Goal: Task Accomplishment & Management: Complete application form

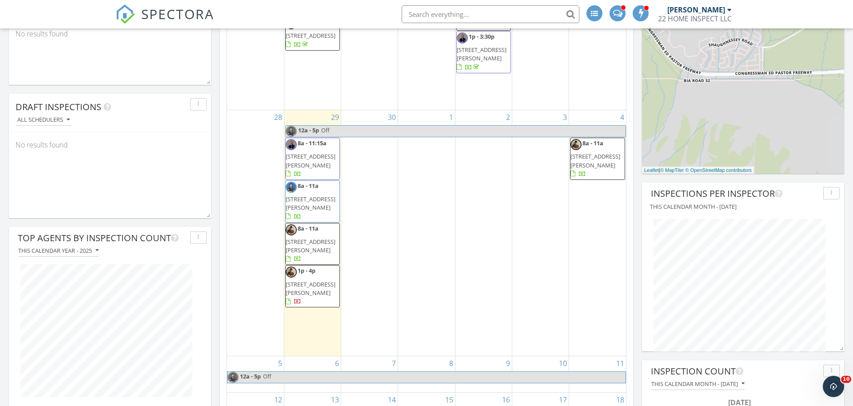
scroll to position [1009, 853]
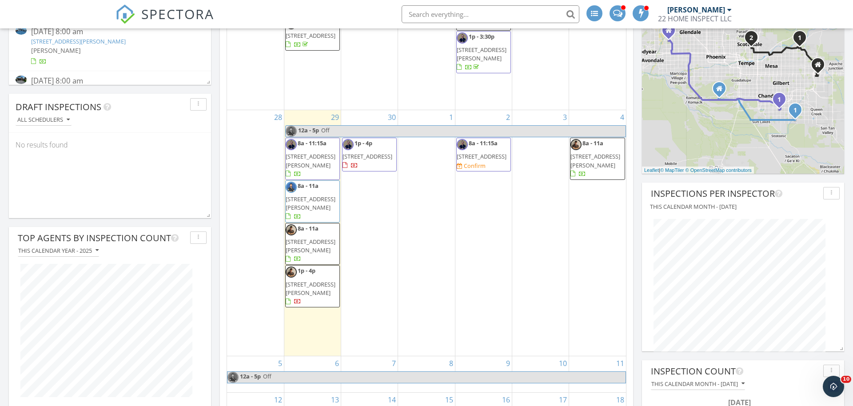
click at [488, 170] on span "8a - 11:15a 1362 E Wickieup Ln, Phoenix 85024 Confirm" at bounding box center [484, 154] width 54 height 31
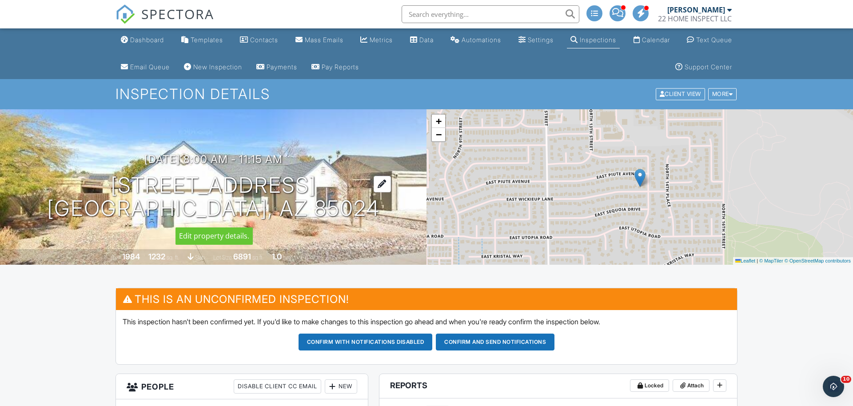
drag, startPoint x: 100, startPoint y: 181, endPoint x: 319, endPoint y: 183, distance: 219.4
click at [319, 183] on div "10/02/2025 8:00 am - 11:15 am 1362 E Wickieup Ln Phoenix, AZ 85024" at bounding box center [213, 186] width 426 height 67
click at [319, 183] on h1 "1362 E Wickieup Ln Phoenix, AZ 85024" at bounding box center [213, 197] width 333 height 47
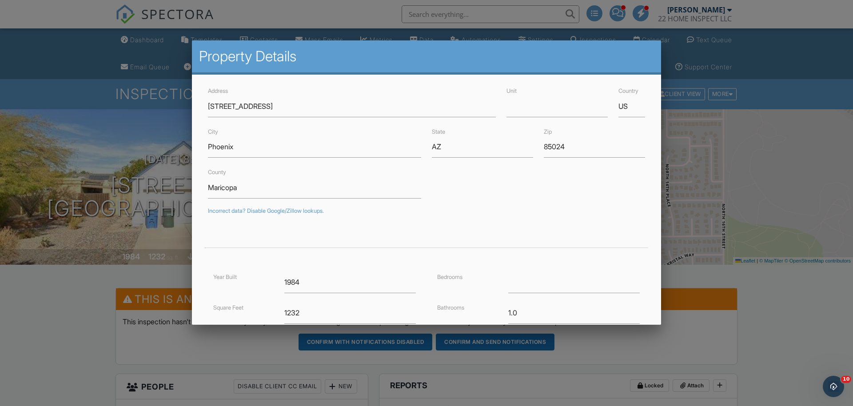
click at [793, 307] on div at bounding box center [426, 210] width 853 height 508
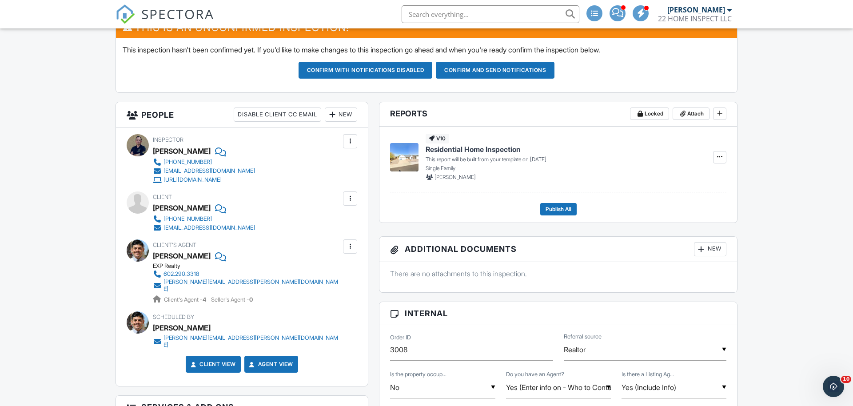
scroll to position [393, 0]
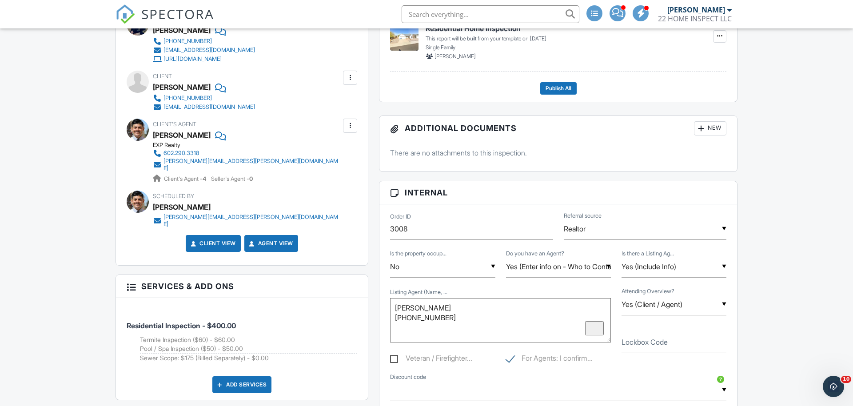
drag, startPoint x: 426, startPoint y: 313, endPoint x: 396, endPoint y: 306, distance: 30.3
click at [396, 306] on textarea "[PERSON_NAME] [PHONE_NUMBER]" at bounding box center [500, 320] width 220 height 44
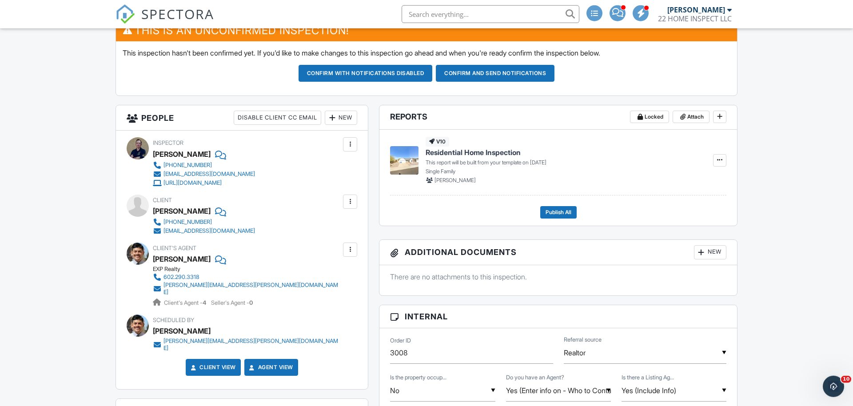
scroll to position [211, 0]
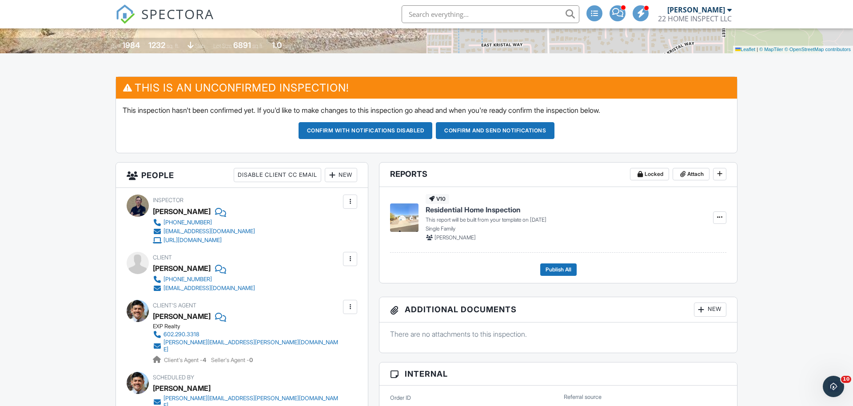
click at [340, 172] on div "New" at bounding box center [341, 175] width 32 height 14
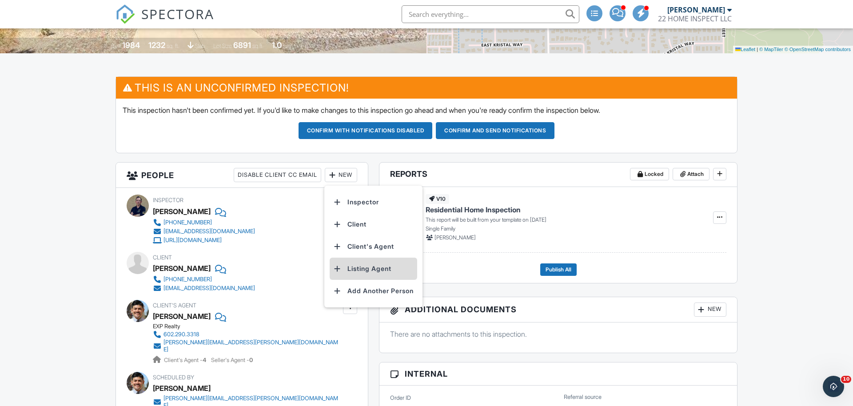
click at [380, 267] on li "Listing Agent" at bounding box center [374, 269] width 88 height 22
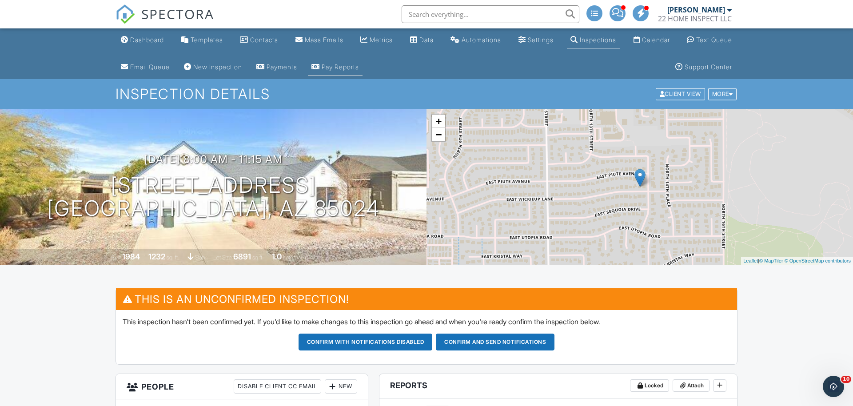
click at [351, 73] on link "Pay Reports" at bounding box center [335, 67] width 55 height 16
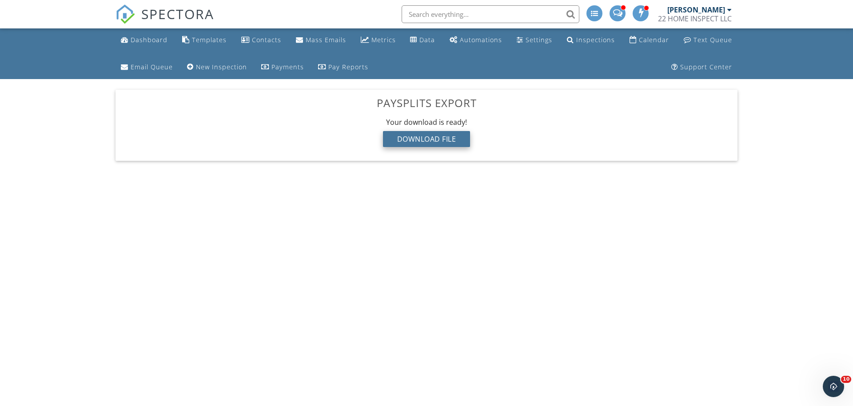
click at [446, 138] on div "Download File" at bounding box center [427, 139] width 88 height 16
click at [668, 18] on div "22 HOME INSPECT LLC" at bounding box center [695, 18] width 74 height 9
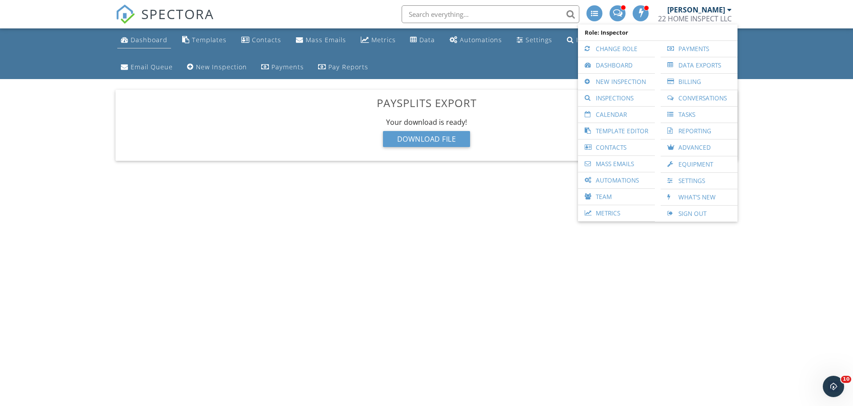
click at [151, 34] on link "Dashboard" at bounding box center [144, 40] width 54 height 16
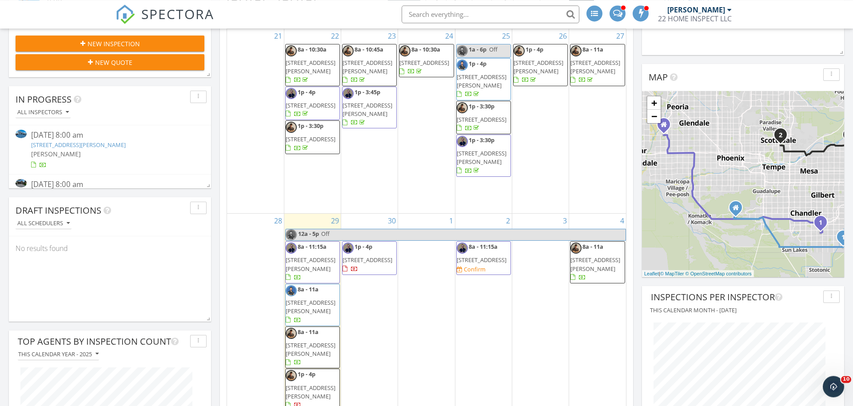
scroll to position [151, 0]
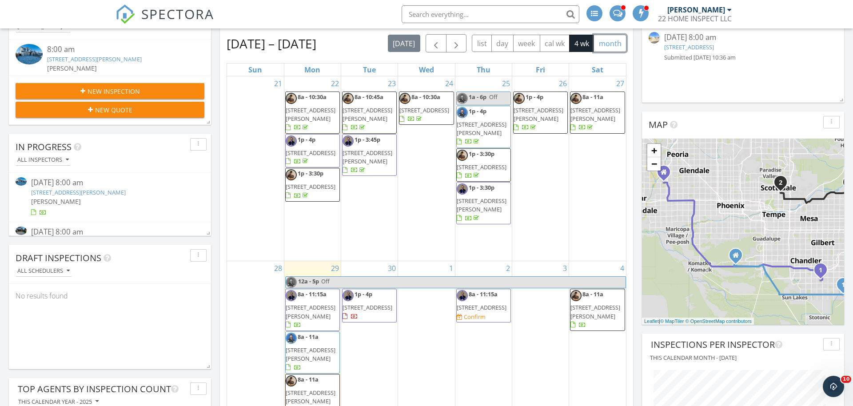
click at [611, 47] on button "month" at bounding box center [609, 43] width 33 height 17
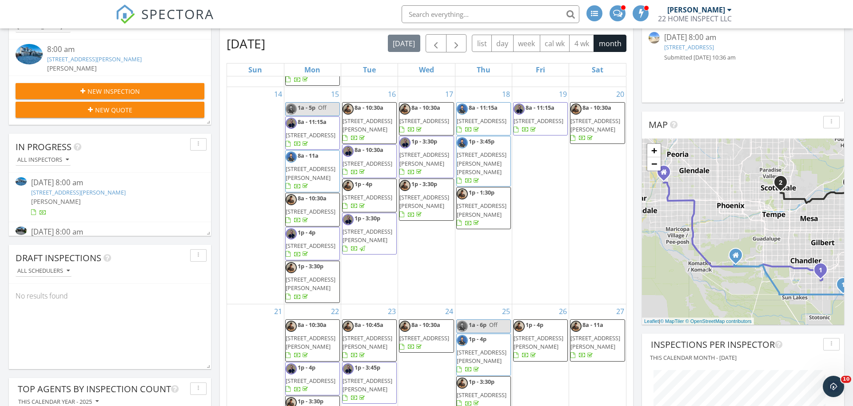
scroll to position [352, 0]
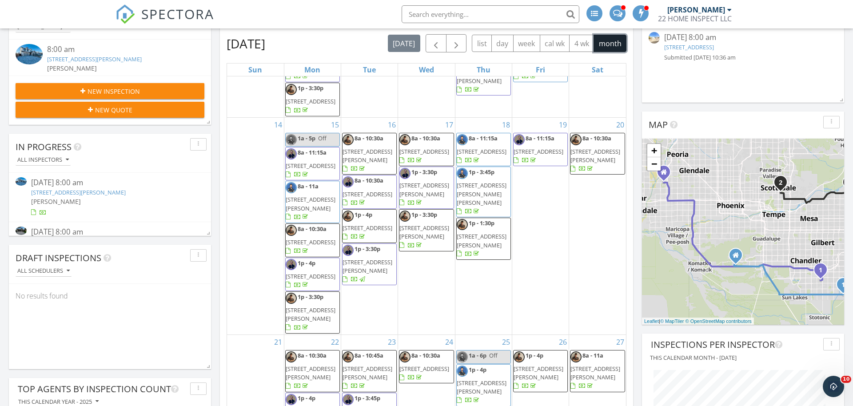
click at [601, 163] on span "614 W Madero Ave, Mesa 85210" at bounding box center [595, 155] width 50 height 16
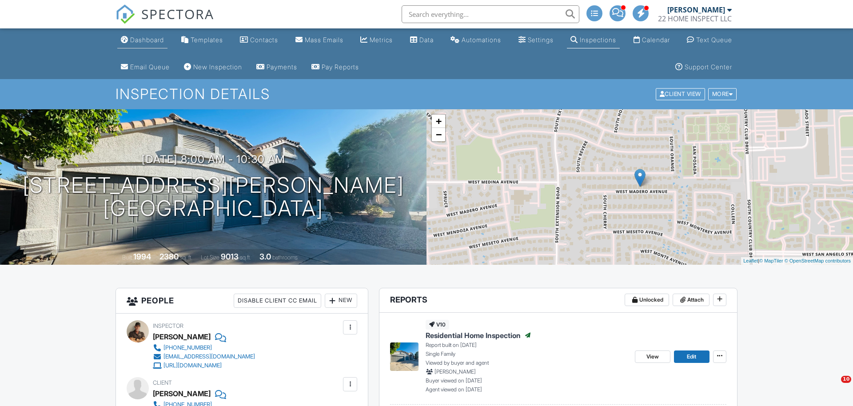
click at [139, 43] on div "Dashboard" at bounding box center [147, 40] width 34 height 8
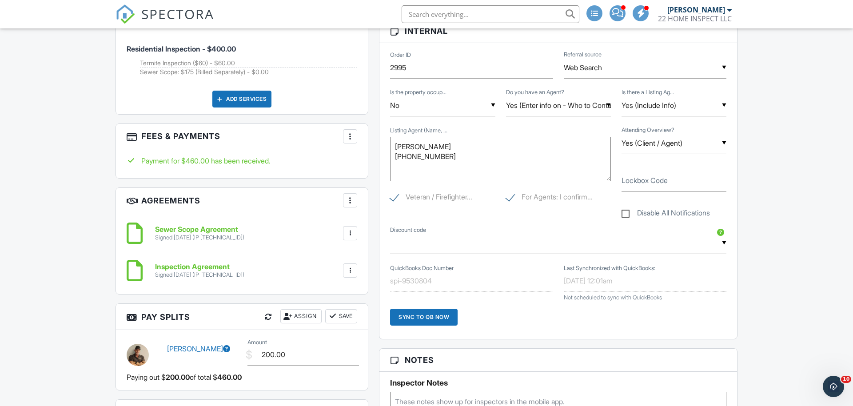
scroll to position [755, 0]
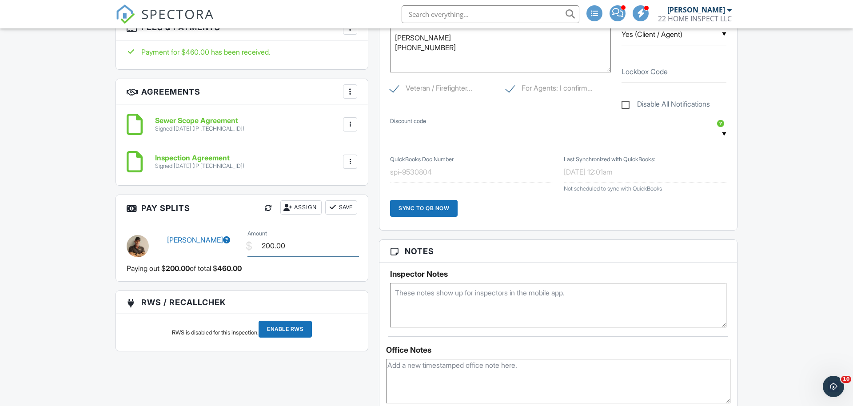
click at [273, 239] on input "200.00" at bounding box center [303, 246] width 112 height 22
type input "225.00"
click at [346, 201] on button "Save" at bounding box center [341, 207] width 32 height 14
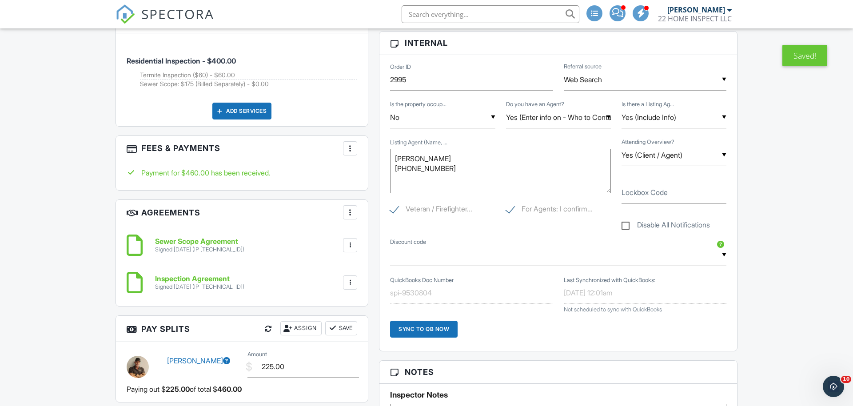
scroll to position [785, 0]
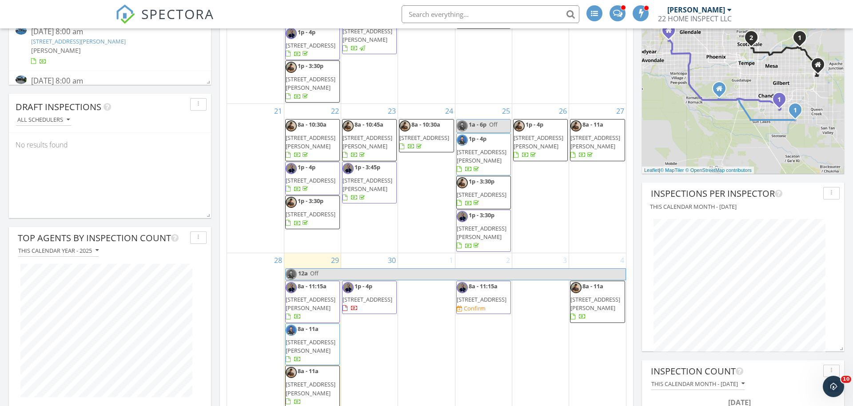
scroll to position [434, 0]
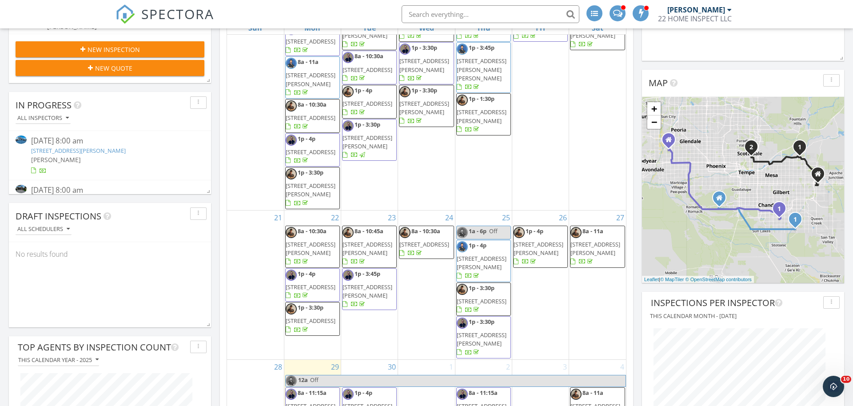
scroll to position [397, 0]
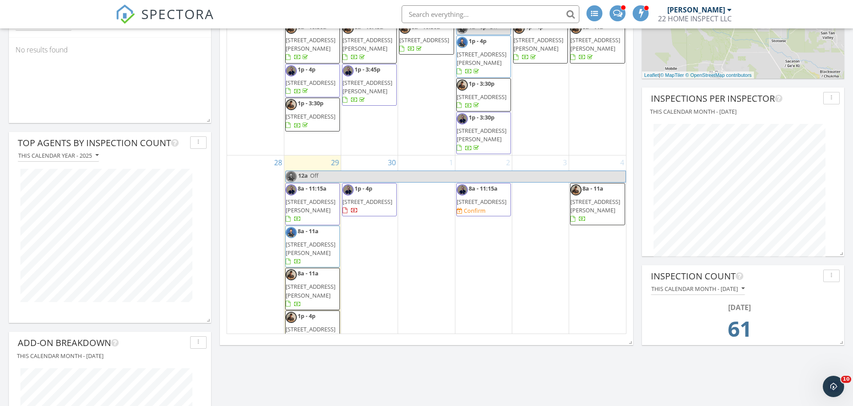
click at [492, 215] on span "8a - 11:15a [STREET_ADDRESS] Confirm" at bounding box center [484, 199] width 54 height 31
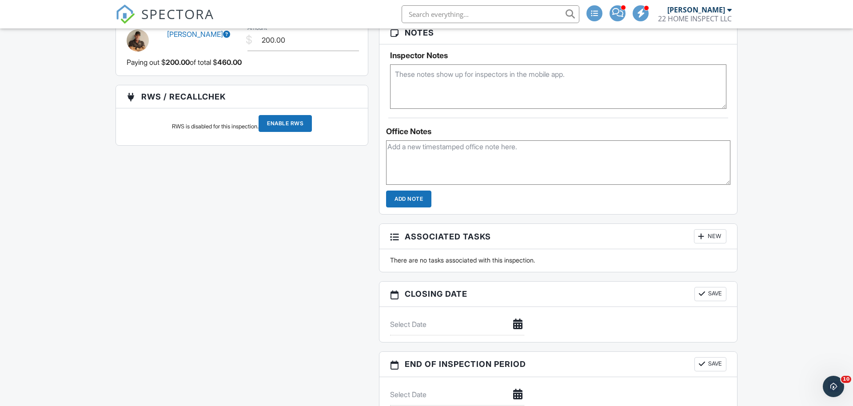
scroll to position [943, 0]
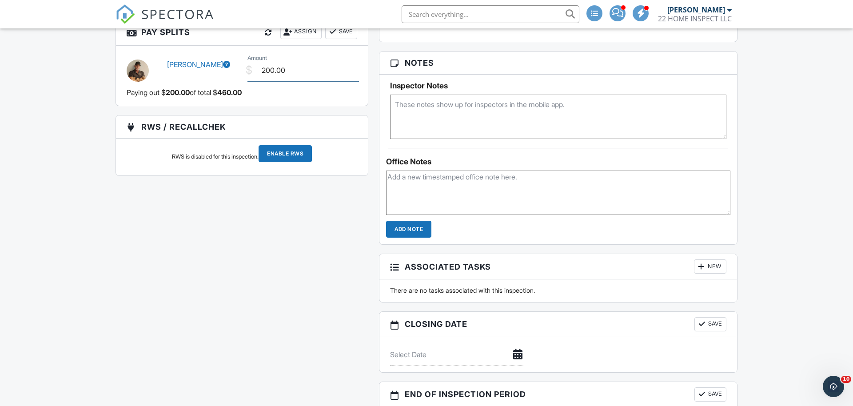
drag, startPoint x: 271, startPoint y: 70, endPoint x: 285, endPoint y: 82, distance: 18.6
click at [272, 70] on input "200.00" at bounding box center [303, 71] width 112 height 22
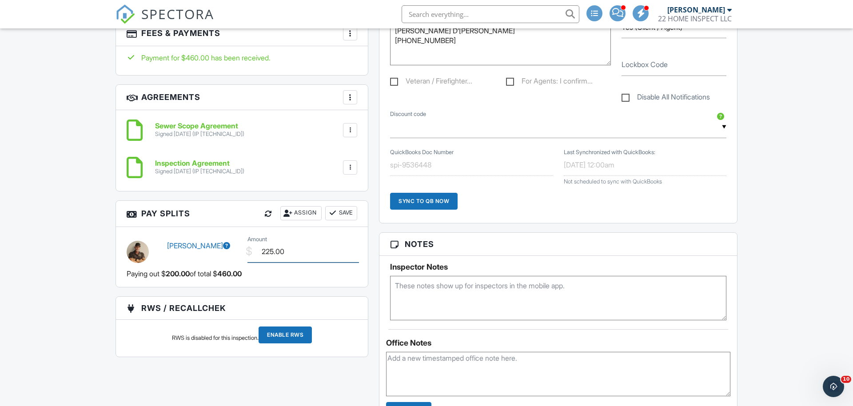
type input "225.00"
click at [346, 214] on button "Save" at bounding box center [341, 213] width 32 height 14
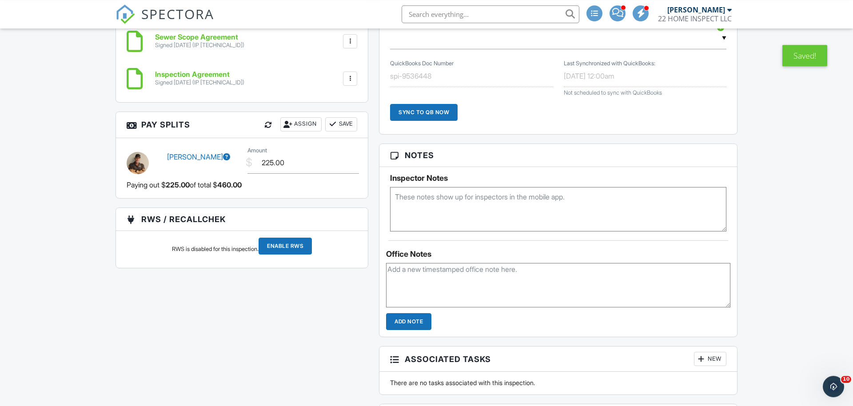
scroll to position [853, 0]
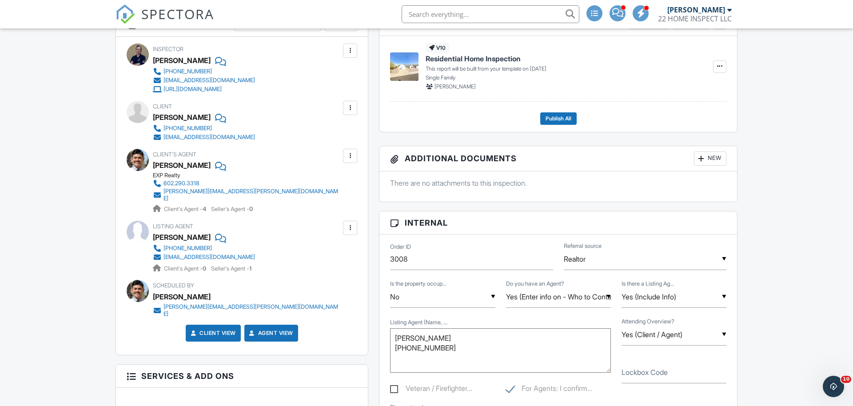
scroll to position [211, 0]
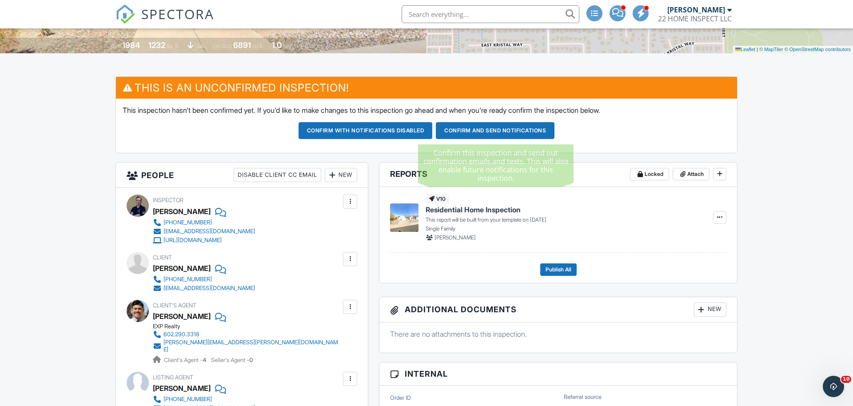
click at [471, 131] on button "Confirm and send notifications" at bounding box center [495, 130] width 119 height 17
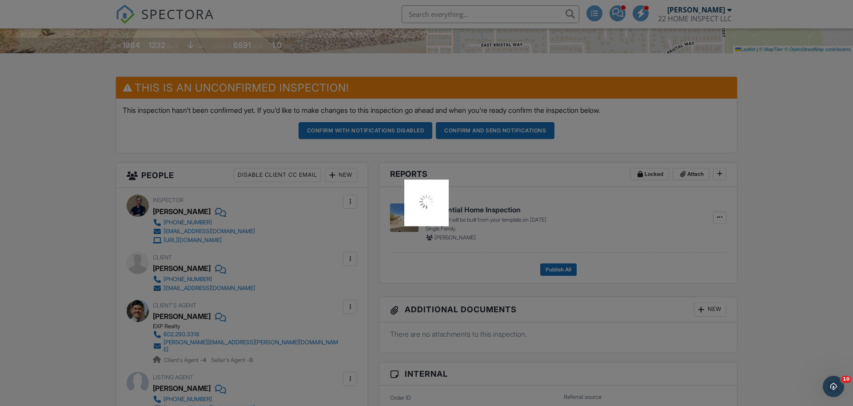
scroll to position [0, 0]
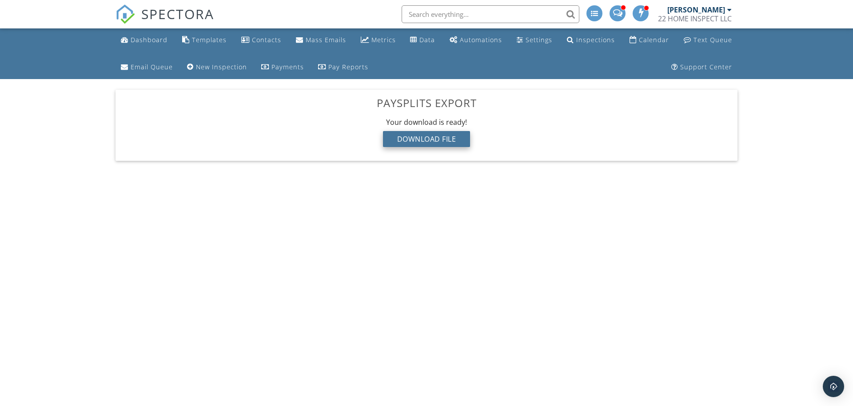
click at [458, 138] on div "Download File" at bounding box center [427, 139] width 88 height 16
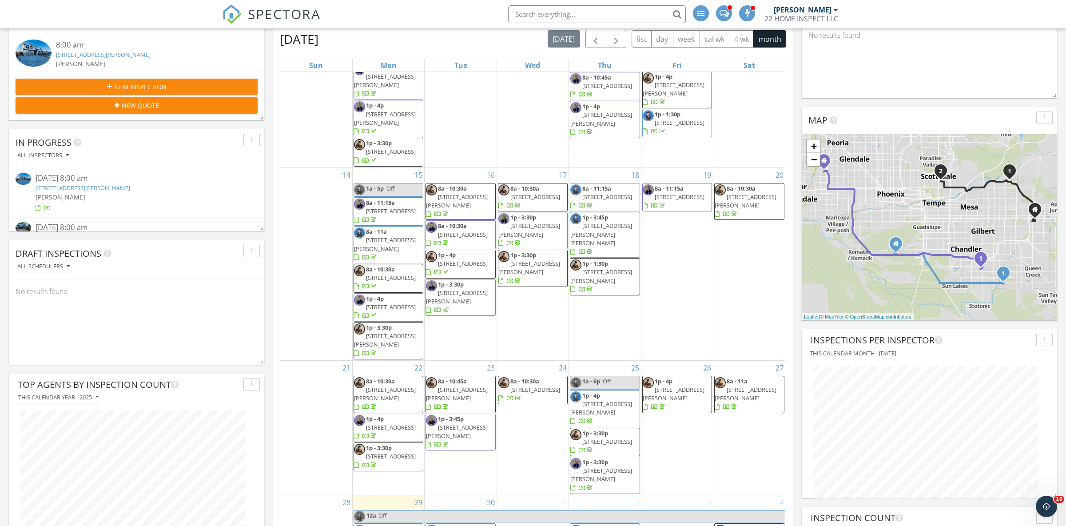
scroll to position [311, 0]
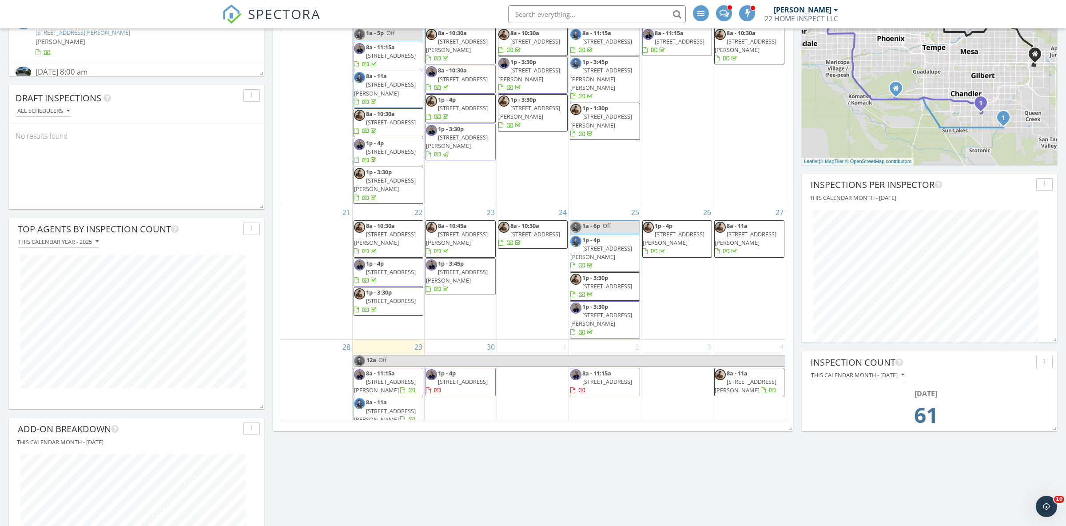
click at [381, 407] on span "2958 E Cherry Hill Dr, Gilbert 85298" at bounding box center [385, 415] width 62 height 16
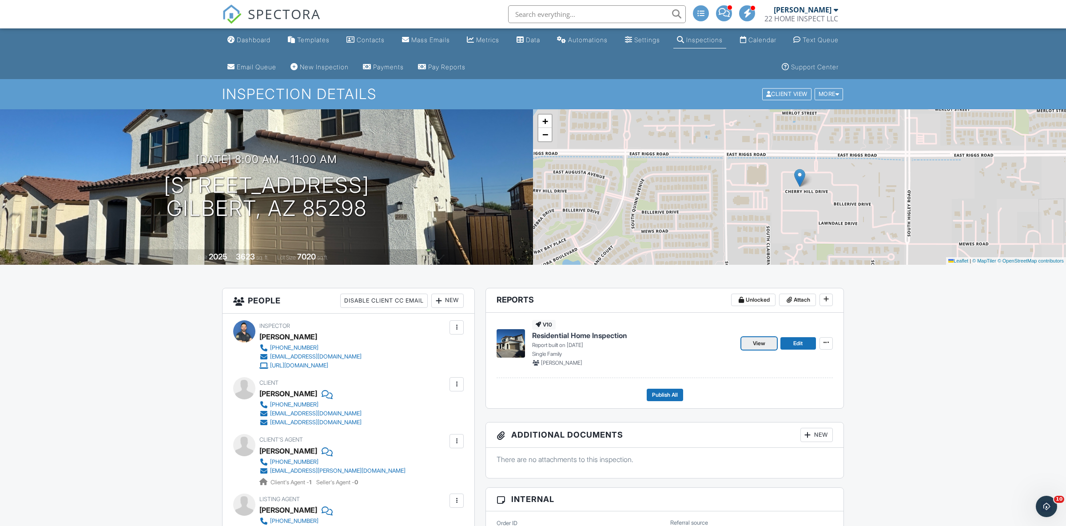
click at [761, 343] on span "View" at bounding box center [759, 343] width 12 height 9
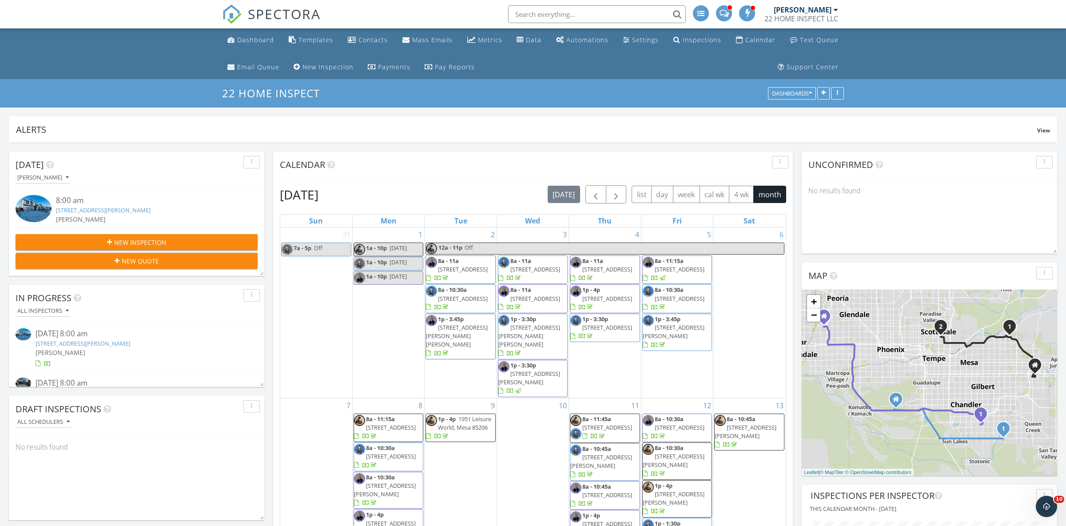
scroll to position [4, 4]
click at [203, 242] on div "New Inspection" at bounding box center [137, 242] width 228 height 9
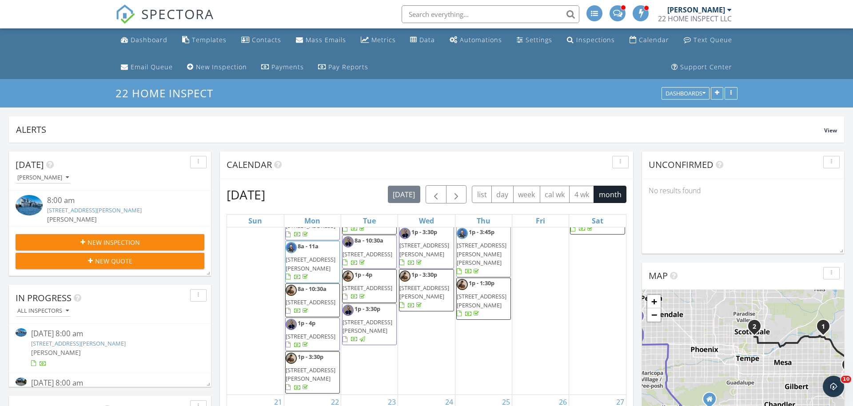
scroll to position [121, 0]
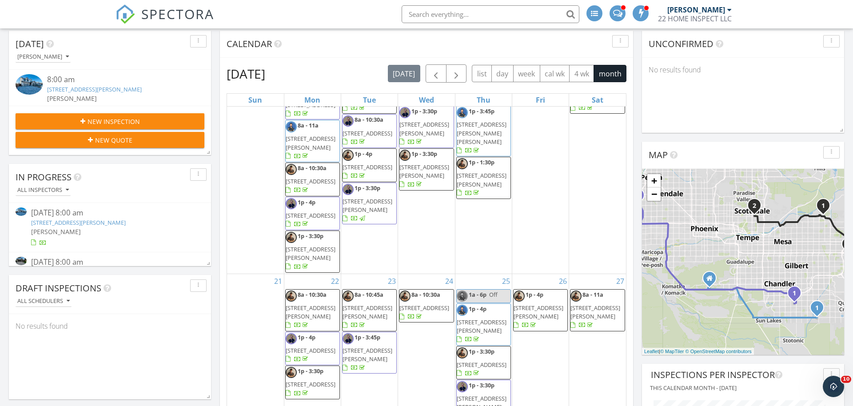
click at [155, 116] on button "New Inspection" at bounding box center [110, 121] width 189 height 16
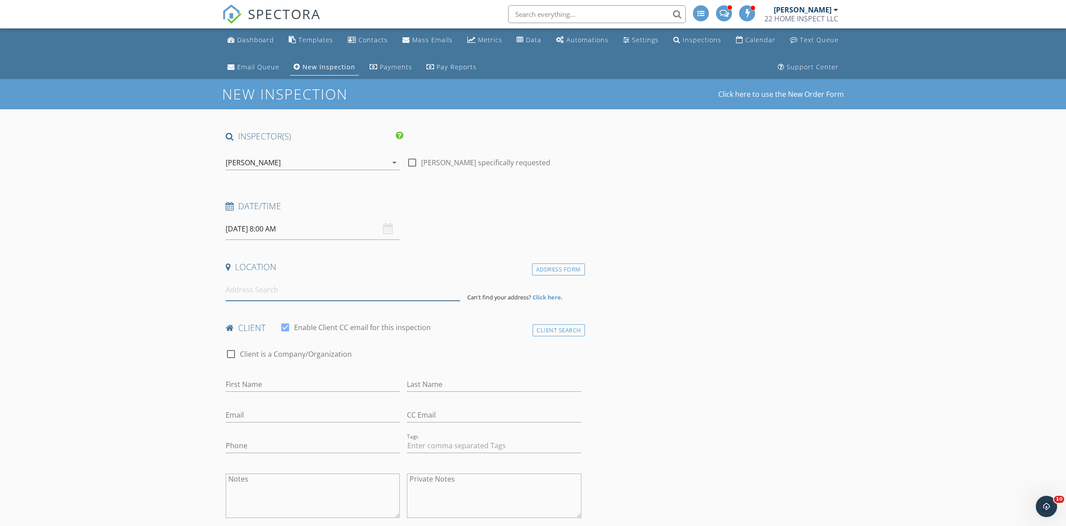
click at [286, 297] on input at bounding box center [343, 290] width 235 height 22
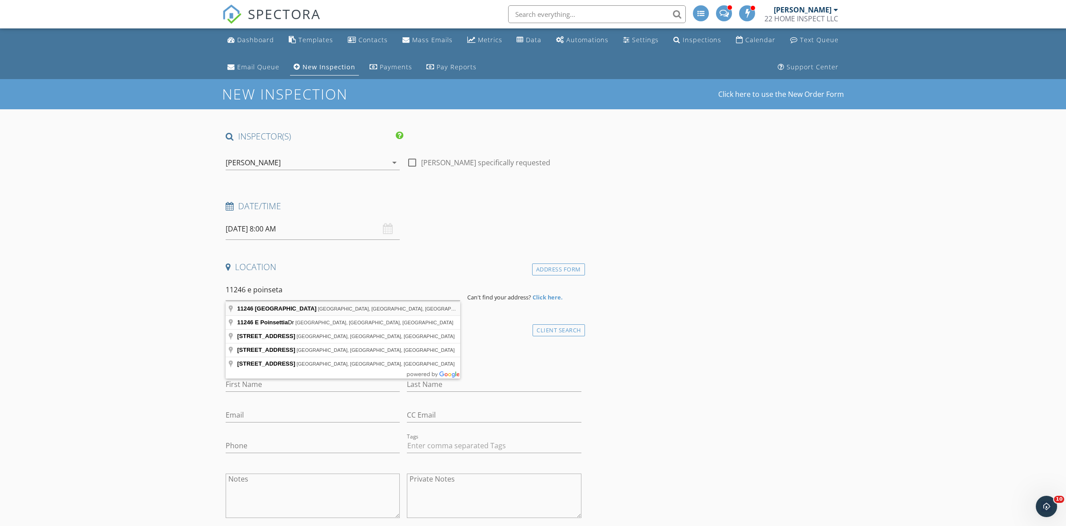
type input "11246 East Poinsettia Drive, Scottsdale, AZ, USA"
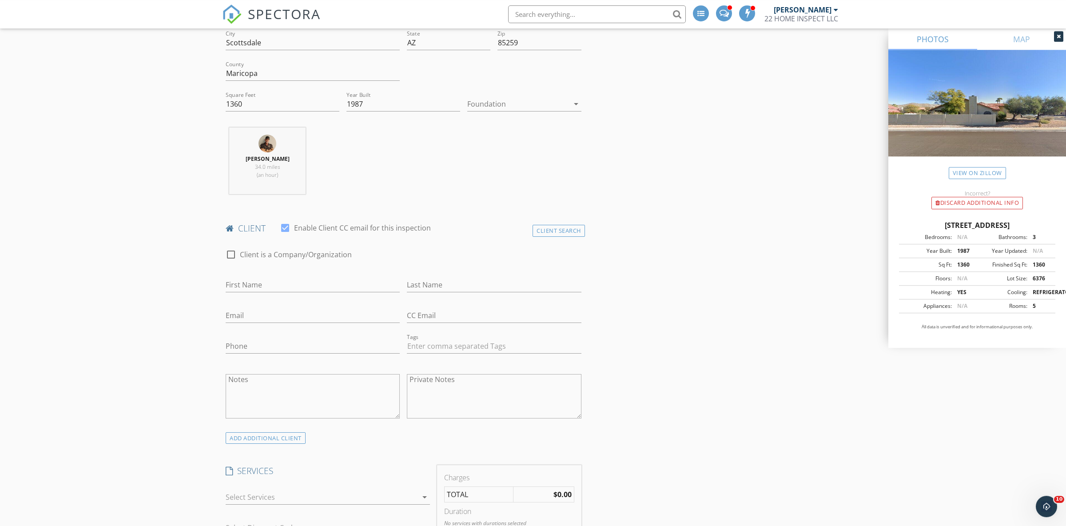
scroll to position [373, 0]
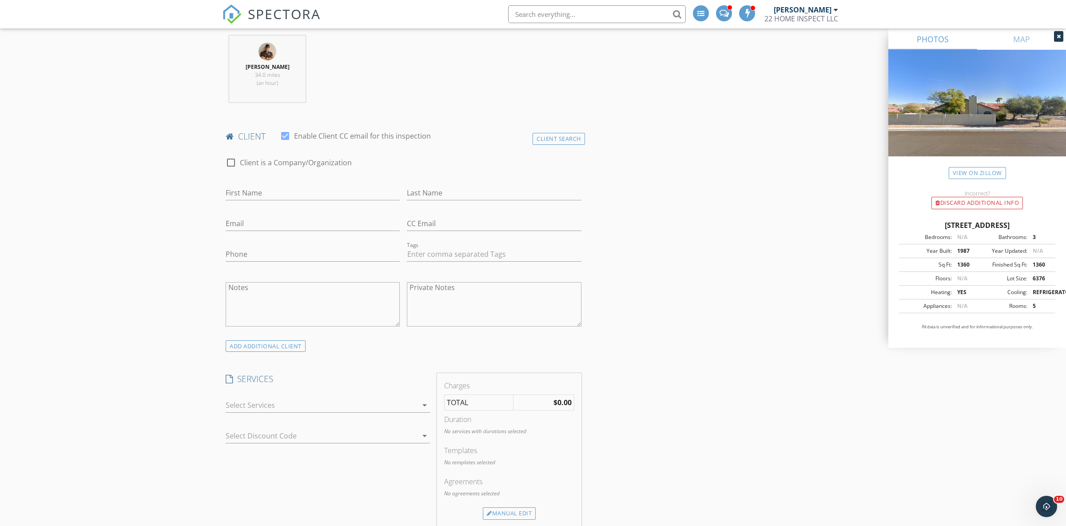
click at [367, 408] on div at bounding box center [322, 405] width 192 height 14
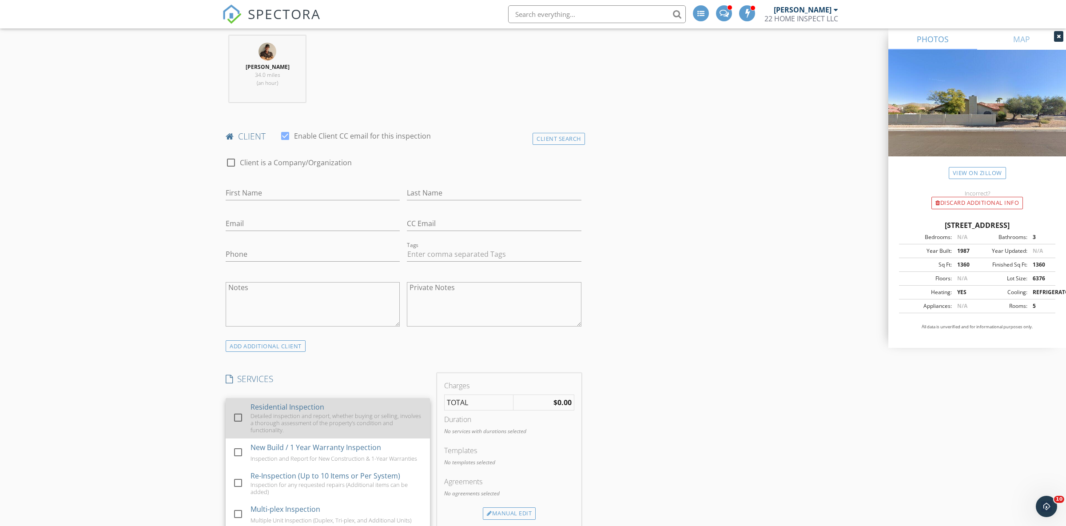
click at [239, 419] on div at bounding box center [238, 417] width 15 height 15
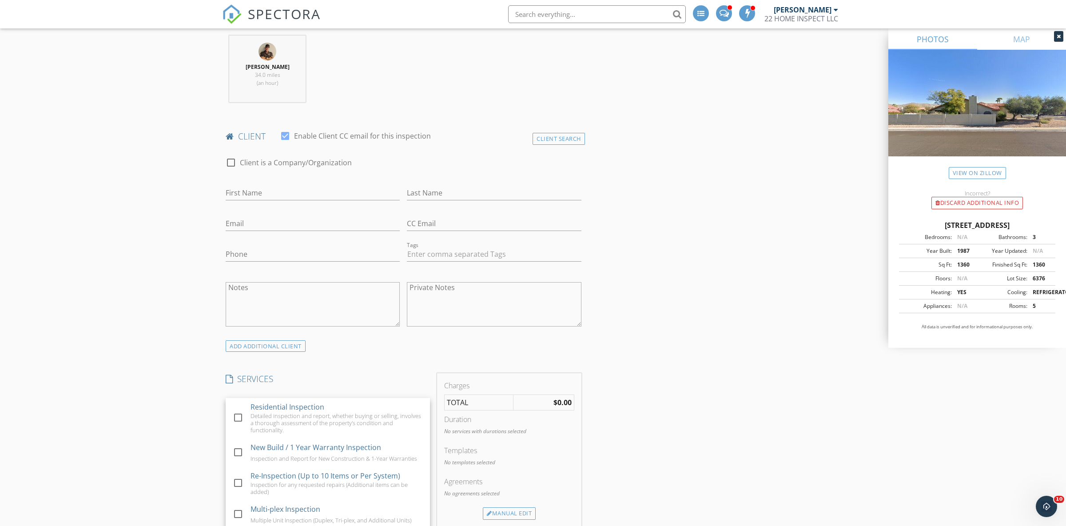
checkbox input "false"
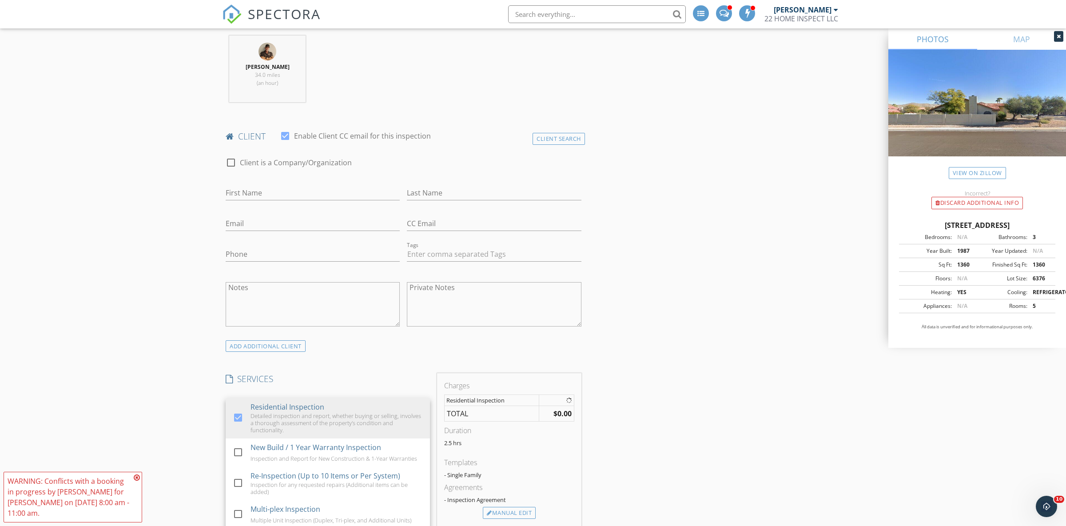
drag, startPoint x: 183, startPoint y: 411, endPoint x: 192, endPoint y: 413, distance: 9.9
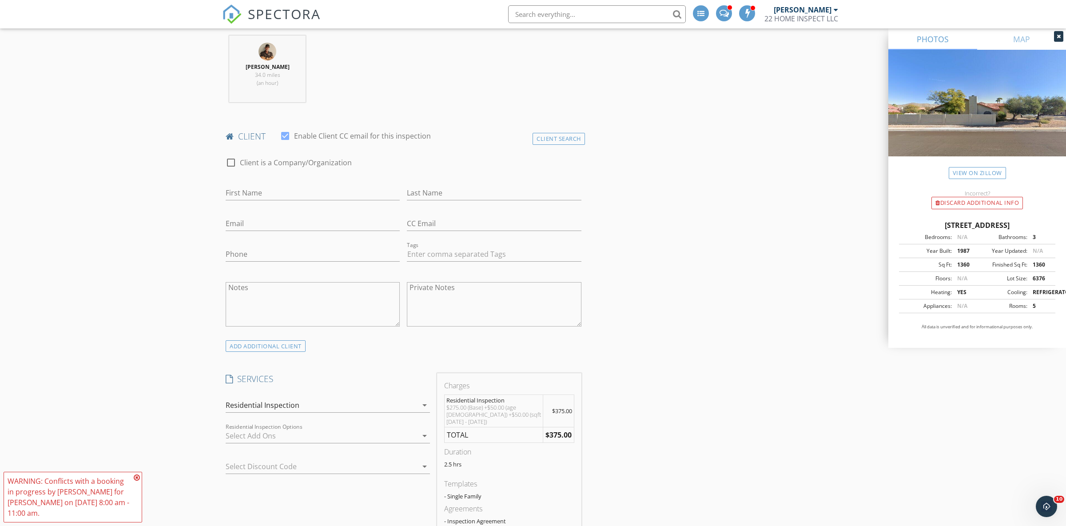
click at [413, 437] on div at bounding box center [322, 436] width 192 height 14
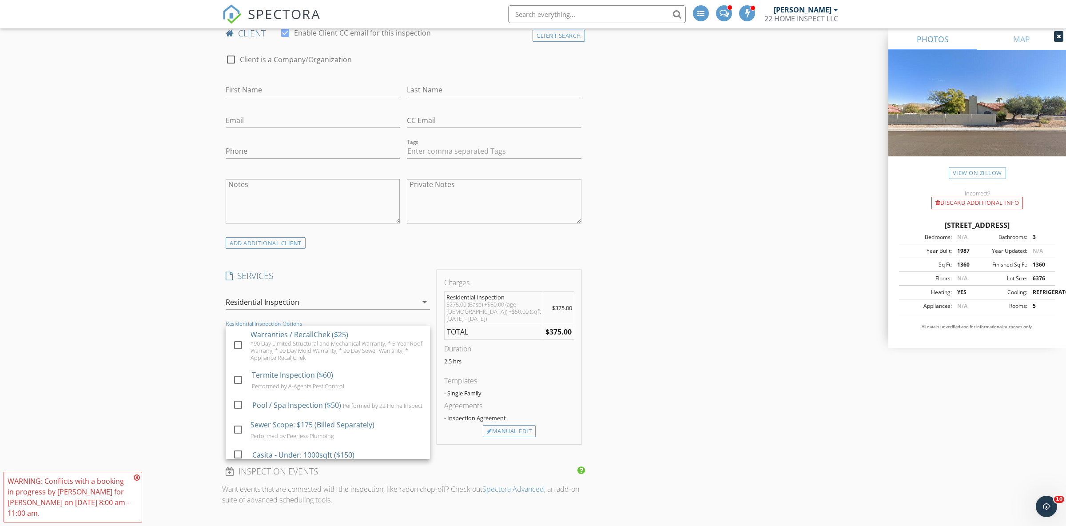
scroll to position [497, 0]
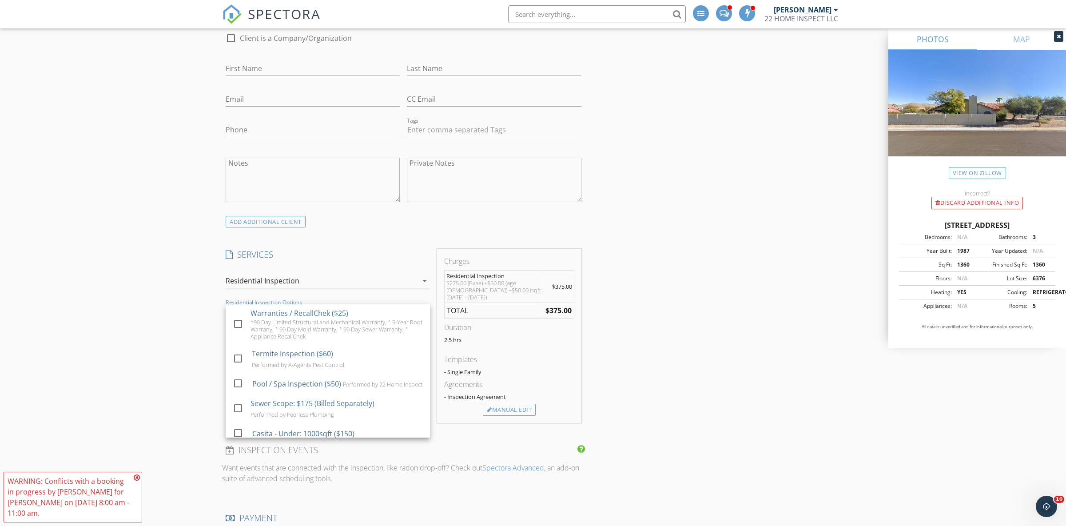
click at [187, 346] on div "New Inspection Click here to use the New Order Form INSPECTOR(S) check_box Kevi…" at bounding box center [533, 525] width 1066 height 1886
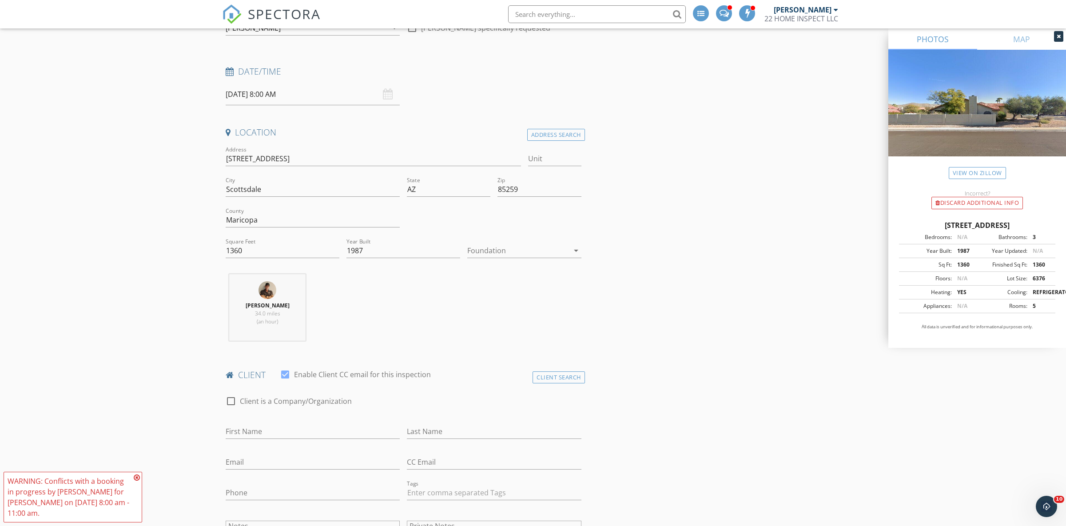
scroll to position [124, 0]
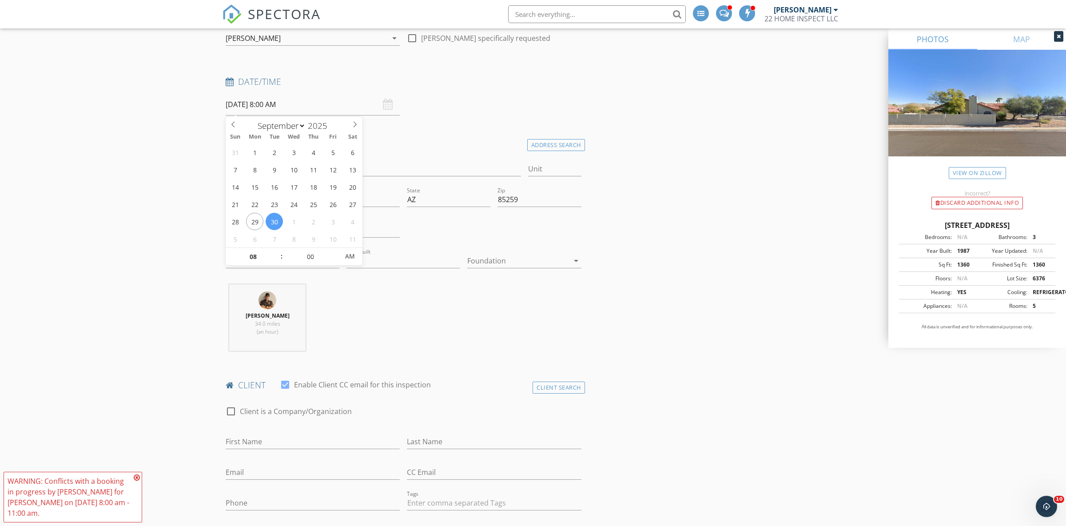
click at [325, 109] on input "09/30/2025 8:00 AM" at bounding box center [313, 105] width 174 height 22
type input "01"
type input "09/30/2025 1:00 PM"
click at [354, 258] on span "AM" at bounding box center [350, 256] width 24 height 18
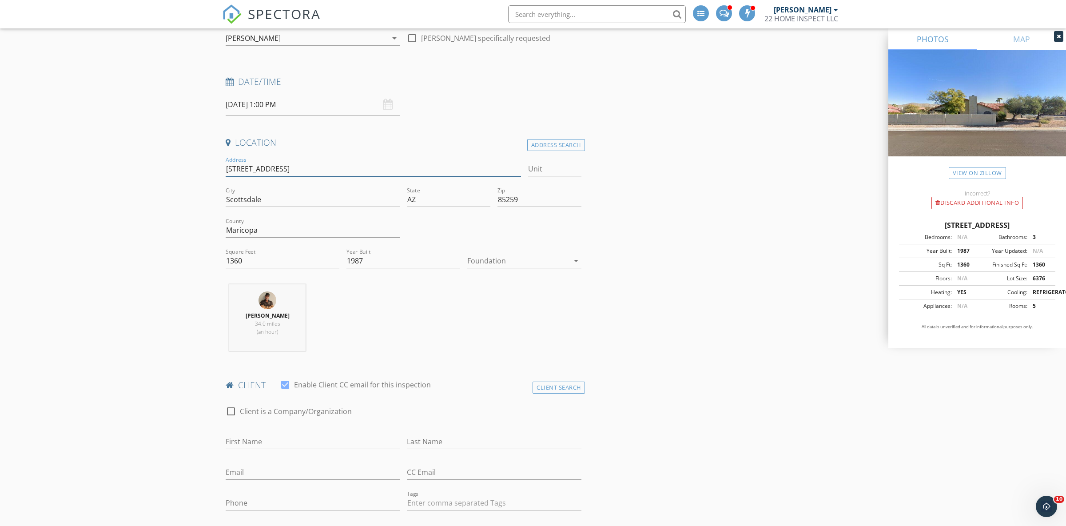
drag, startPoint x: 300, startPoint y: 169, endPoint x: 223, endPoint y: 171, distance: 76.4
click at [226, 171] on input "11246 E Poinsettia Dr" at bounding box center [373, 169] width 295 height 15
type input "1360"
type input "1987"
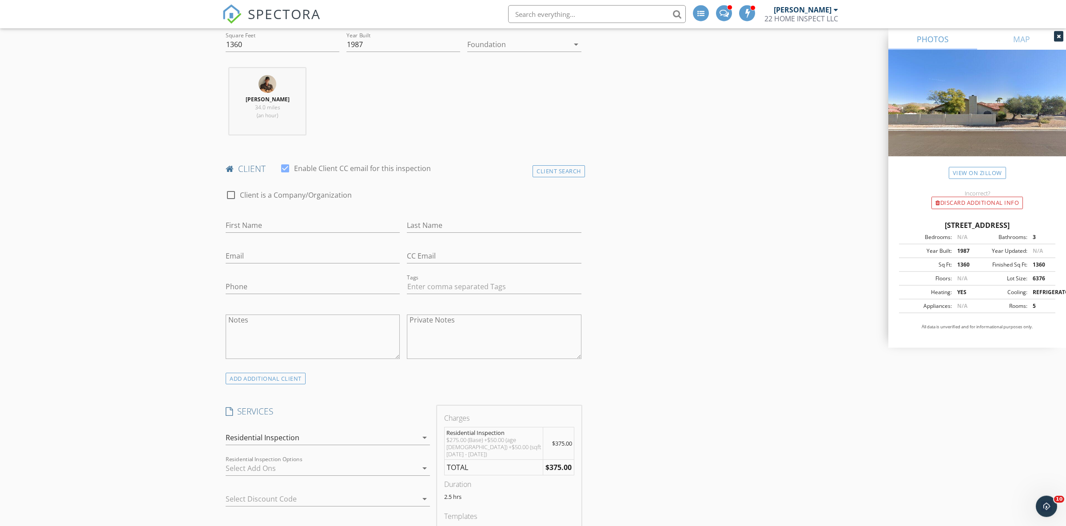
scroll to position [373, 0]
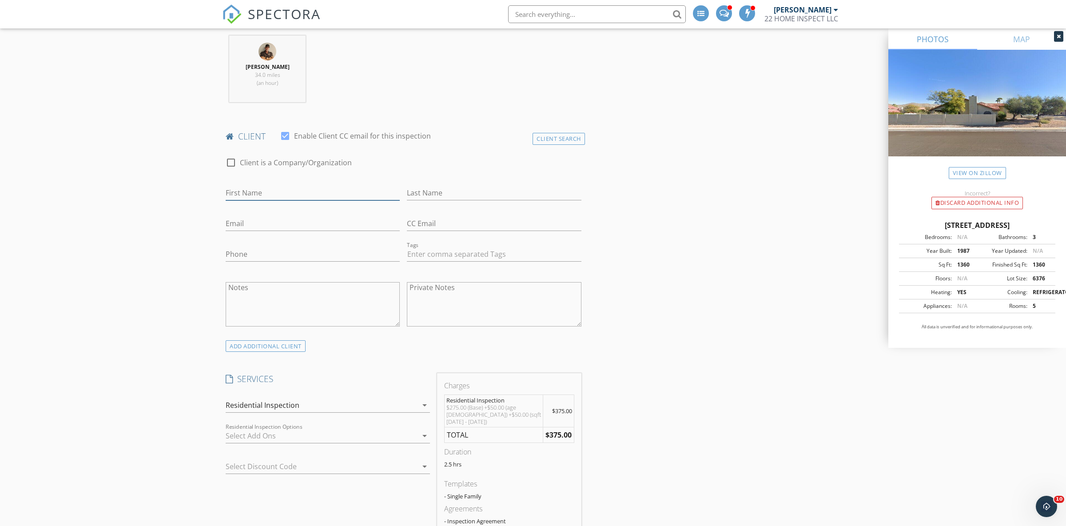
click at [277, 193] on input "First Name" at bounding box center [313, 193] width 174 height 15
type input "Katen"
type input "Palazzo"
click at [249, 195] on input "Katen" at bounding box center [313, 193] width 174 height 15
type input "Katenyrn"
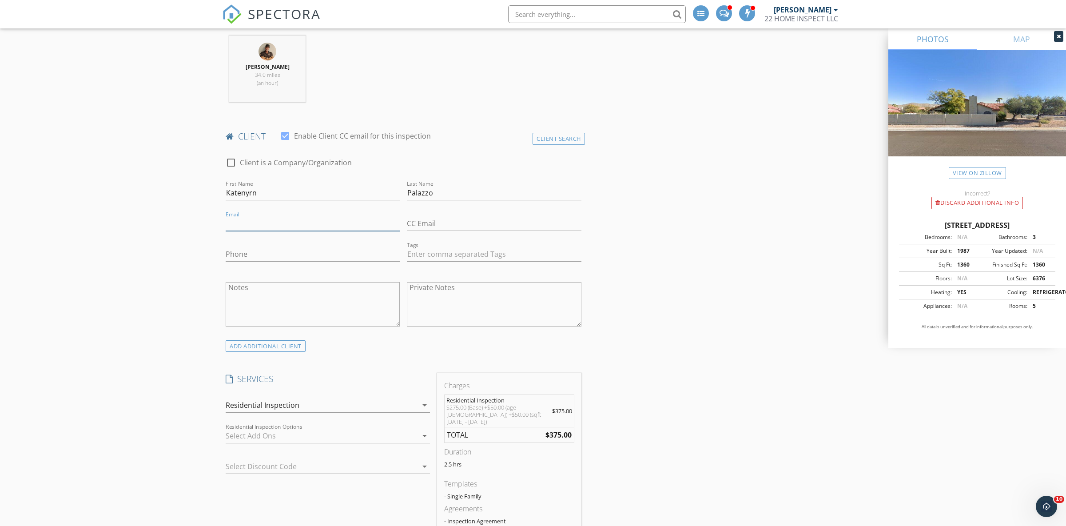
click at [278, 226] on input "Email" at bounding box center [313, 223] width 174 height 15
type input "katren pa 1 @gmail.com"
click at [243, 260] on input "Phone" at bounding box center [313, 256] width 174 height 15
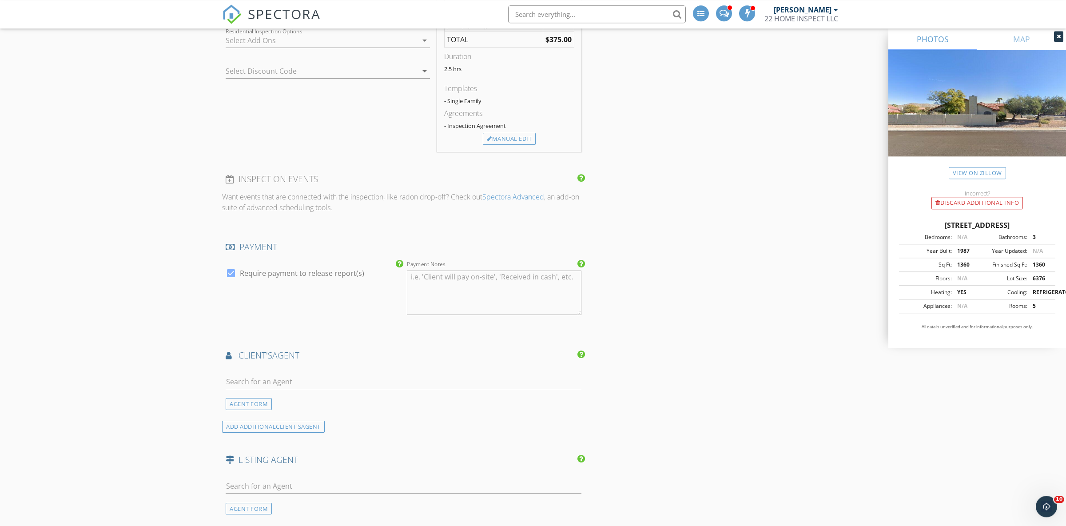
scroll to position [808, 0]
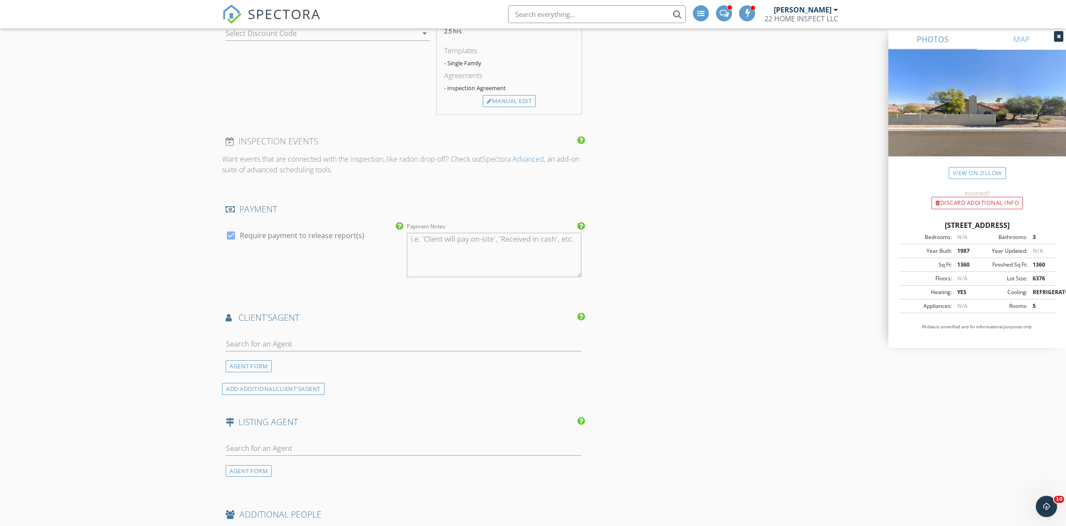
type input "480-231-2626"
click at [298, 441] on input "text" at bounding box center [404, 448] width 356 height 15
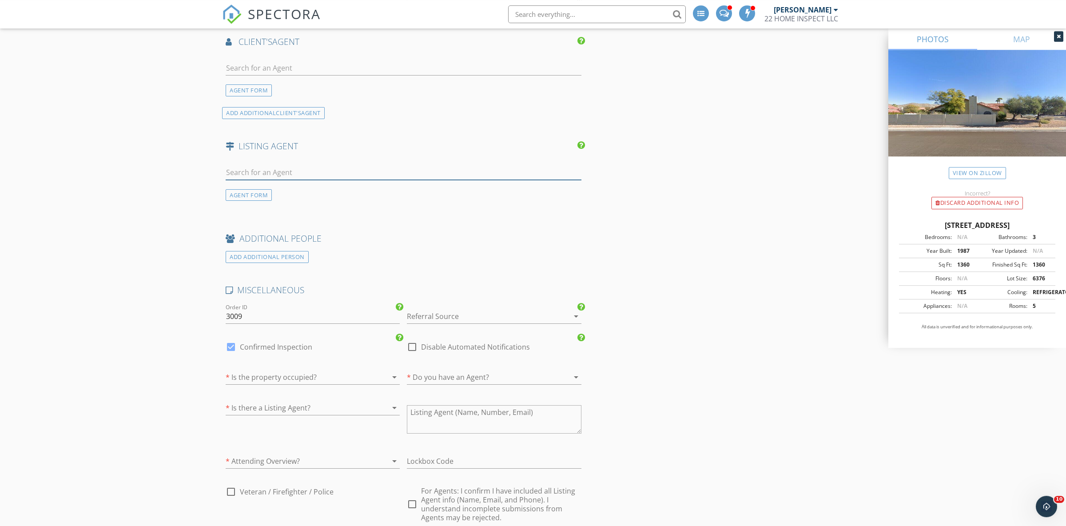
scroll to position [1088, 0]
click at [357, 374] on div at bounding box center [300, 373] width 149 height 14
click at [321, 374] on div "Yes" at bounding box center [313, 372] width 160 height 11
click at [461, 366] on div at bounding box center [481, 373] width 149 height 14
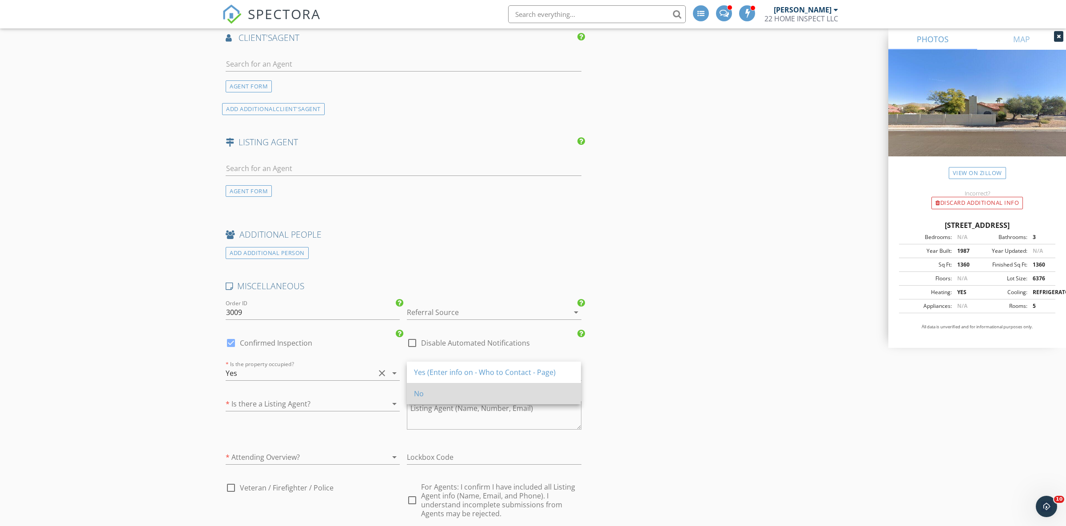
click at [464, 389] on div "No" at bounding box center [494, 393] width 160 height 11
click at [380, 404] on div at bounding box center [382, 403] width 11 height 11
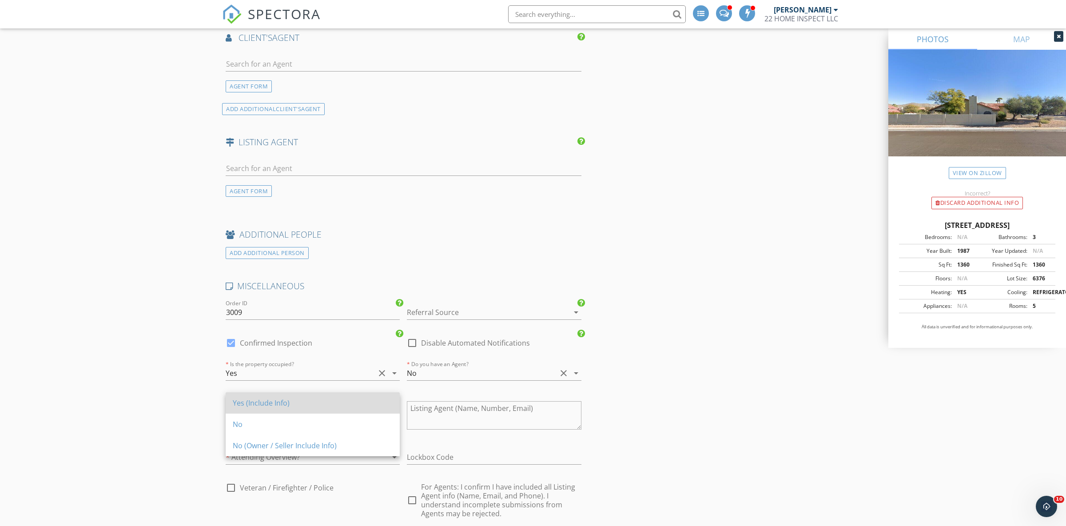
click at [373, 404] on div "Yes (Include Info)" at bounding box center [313, 403] width 160 height 11
click at [259, 457] on div at bounding box center [300, 457] width 149 height 14
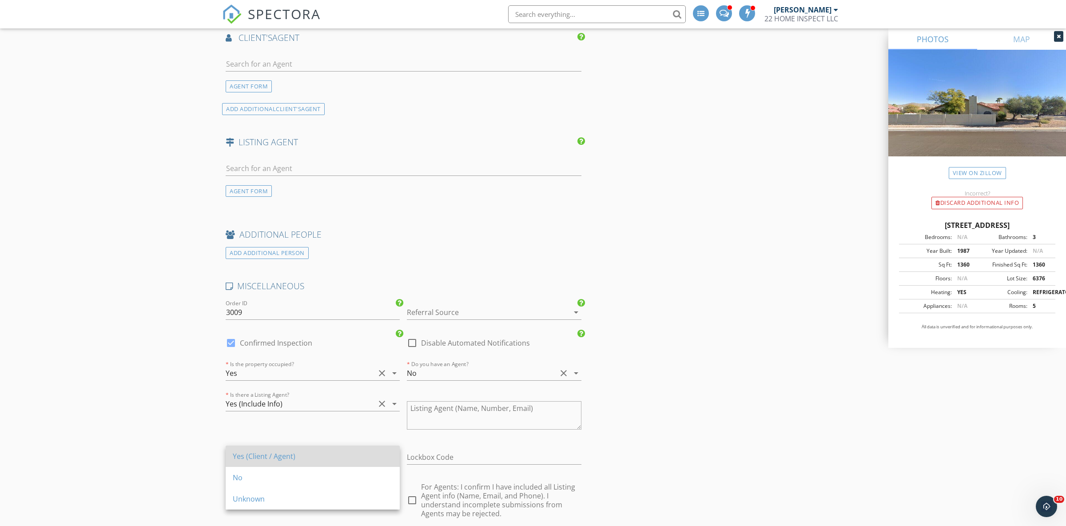
click at [251, 455] on div "Yes (Client / Agent)" at bounding box center [313, 456] width 160 height 11
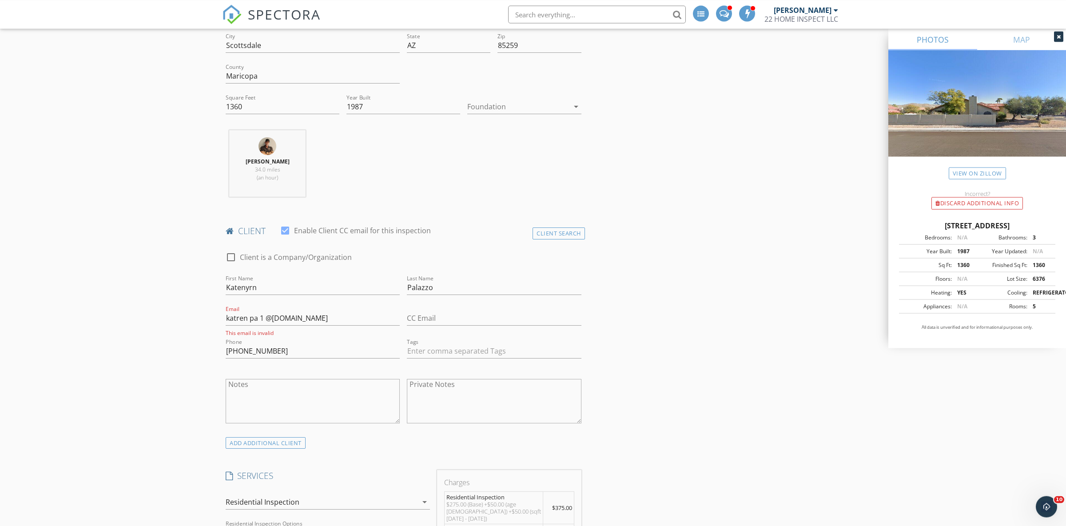
scroll to position [225, 0]
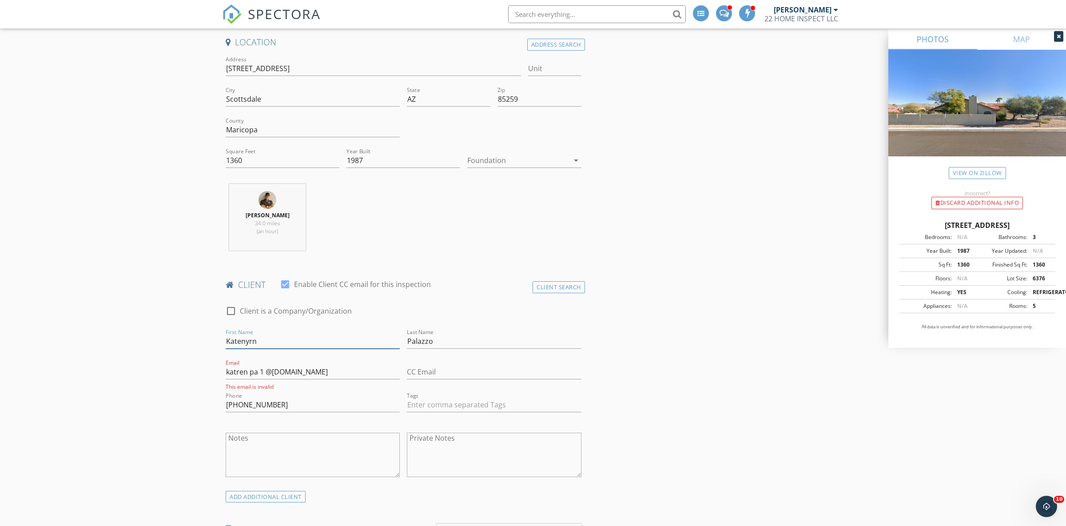
drag, startPoint x: 237, startPoint y: 345, endPoint x: 203, endPoint y: 342, distance: 33.9
click at [226, 342] on input "Katenyrn" at bounding box center [313, 341] width 174 height 15
paste input "kathyre"
type input "kathyren"
drag, startPoint x: 247, startPoint y: 375, endPoint x: 215, endPoint y: 373, distance: 31.1
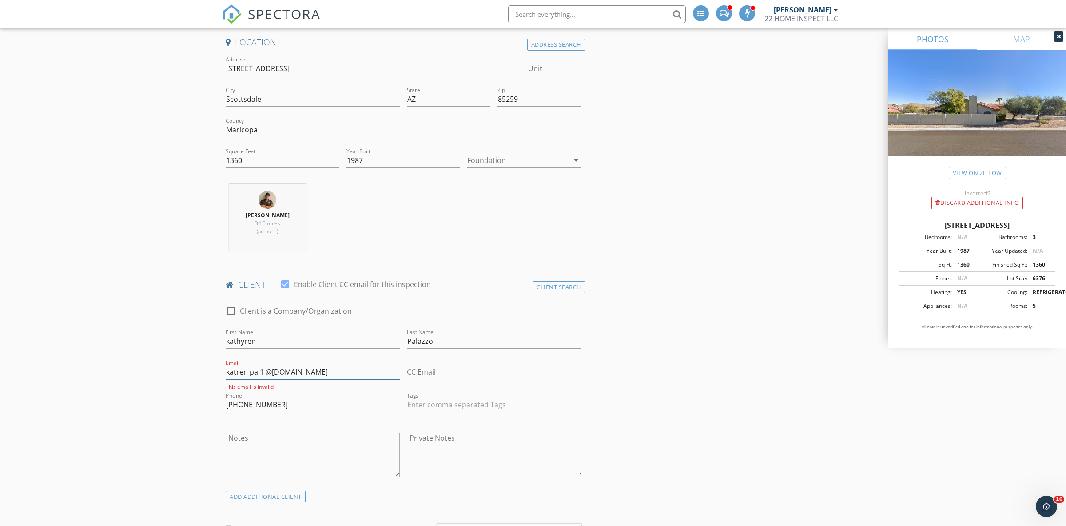
click at [226, 373] on input "katren pa 1 @gmail.com" at bounding box center [313, 372] width 174 height 15
paste input "hy"
drag, startPoint x: 434, startPoint y: 342, endPoint x: 401, endPoint y: 344, distance: 33.4
click at [407, 344] on input "Palazzo" at bounding box center [494, 341] width 174 height 15
drag, startPoint x: 255, startPoint y: 373, endPoint x: 266, endPoint y: 374, distance: 12.0
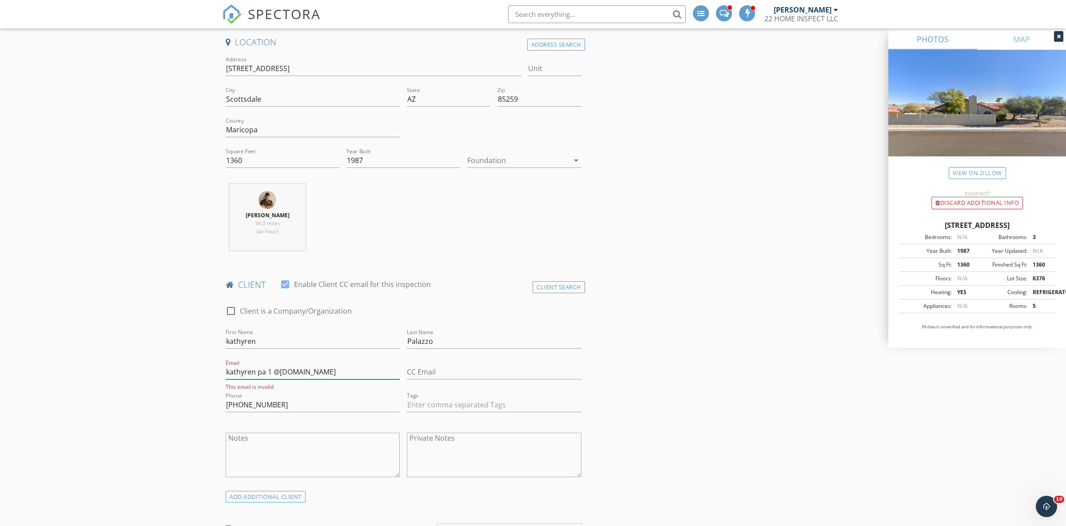
click at [266, 374] on input "kathyren pa 1 @gmail.com" at bounding box center [313, 372] width 174 height 15
paste input "Palazzo"
click at [282, 373] on input "kathyrenPalazzo 1 @gmail.com" at bounding box center [313, 372] width 174 height 15
type input "kathyrenPalazzo1@gmail.com"
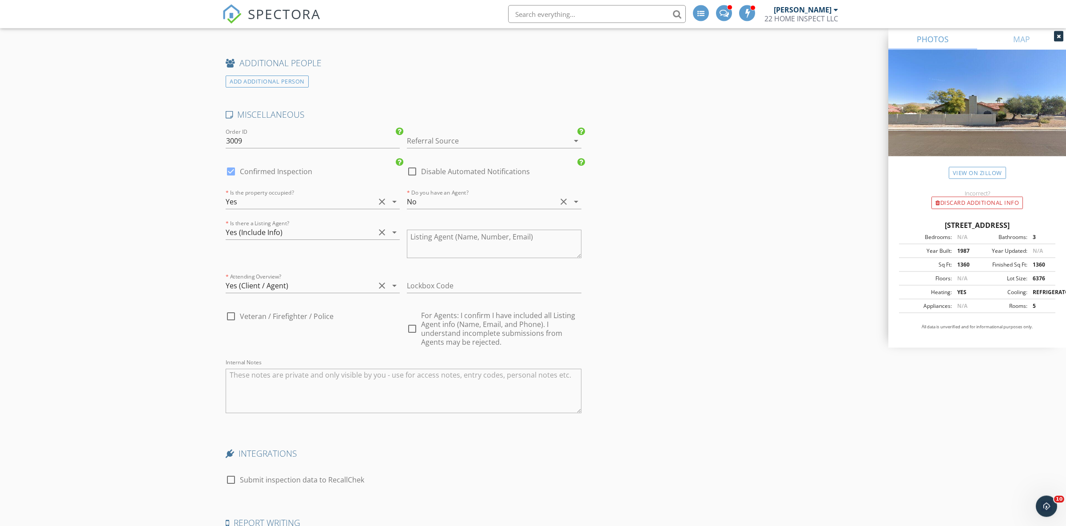
scroll to position [1275, 0]
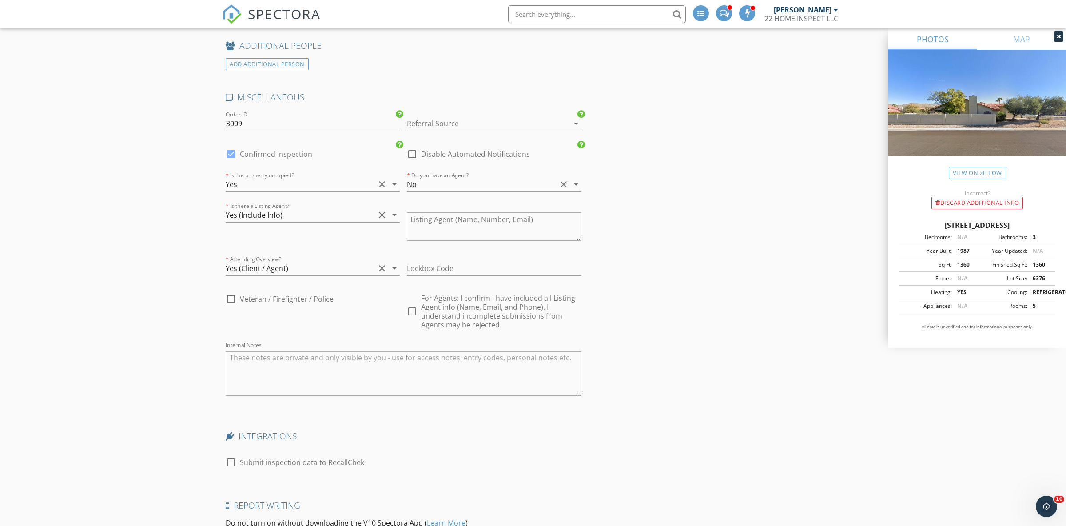
click at [231, 147] on div at bounding box center [230, 154] width 15 height 15
checkbox input "false"
checkbox input "true"
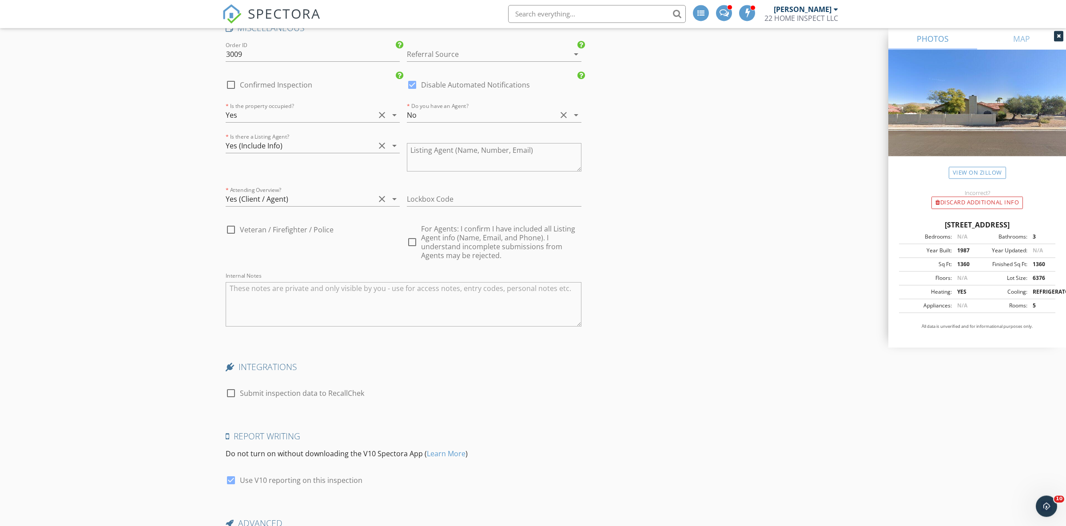
scroll to position [1435, 0]
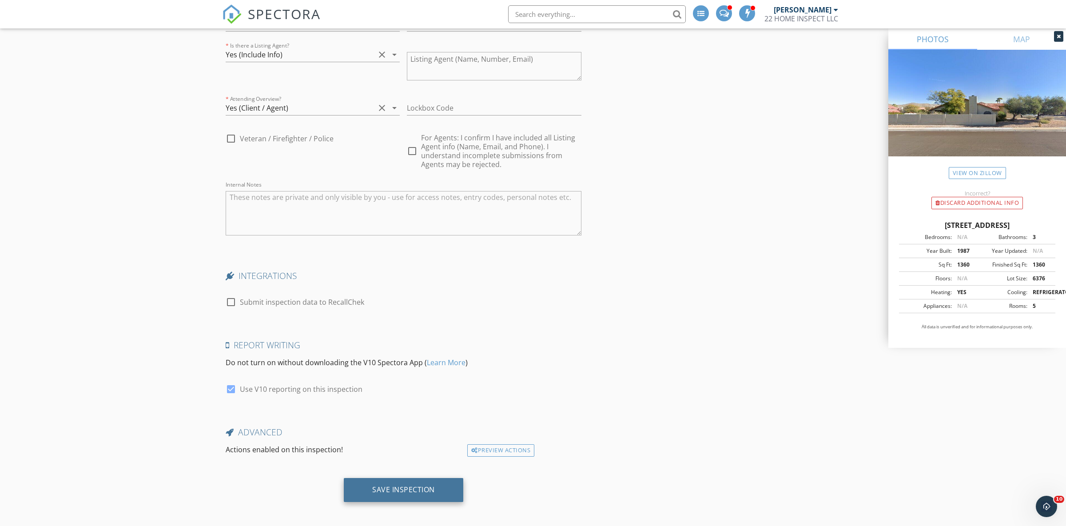
click at [380, 485] on div "Save Inspection" at bounding box center [403, 489] width 63 height 9
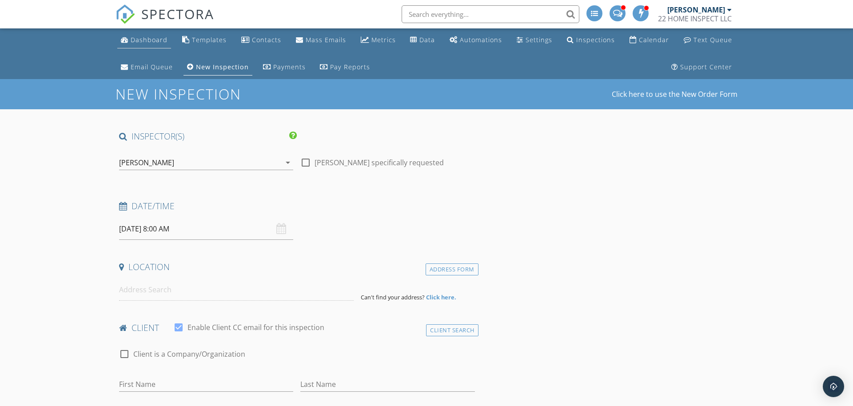
click at [151, 41] on div "Dashboard" at bounding box center [149, 40] width 37 height 8
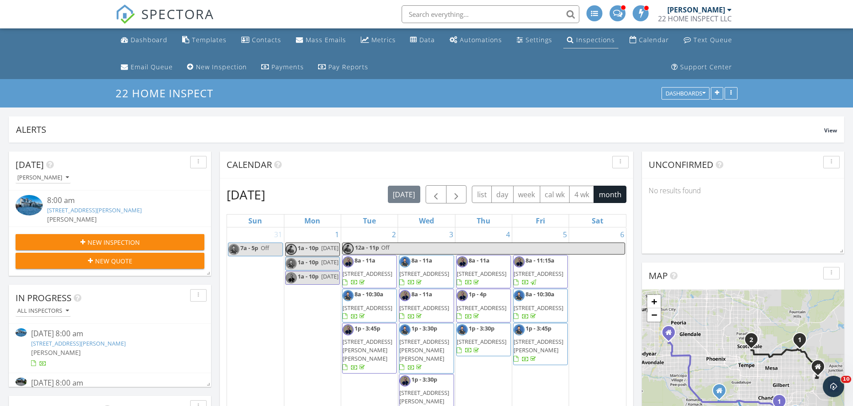
click at [587, 43] on div "Inspections" at bounding box center [595, 40] width 39 height 8
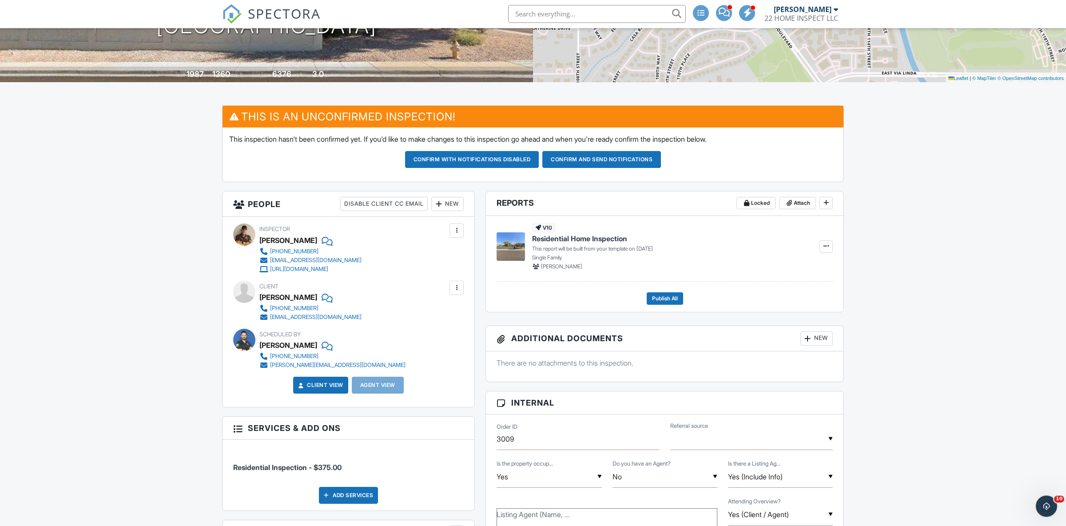
scroll to position [187, 0]
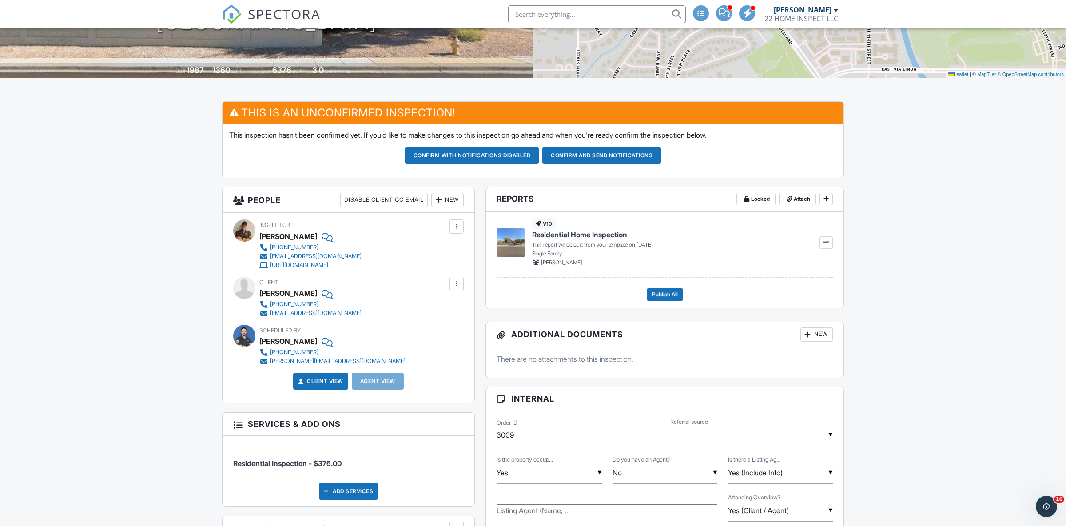
click at [459, 282] on div at bounding box center [456, 283] width 9 height 9
click at [439, 313] on li "Edit" at bounding box center [435, 311] width 45 height 22
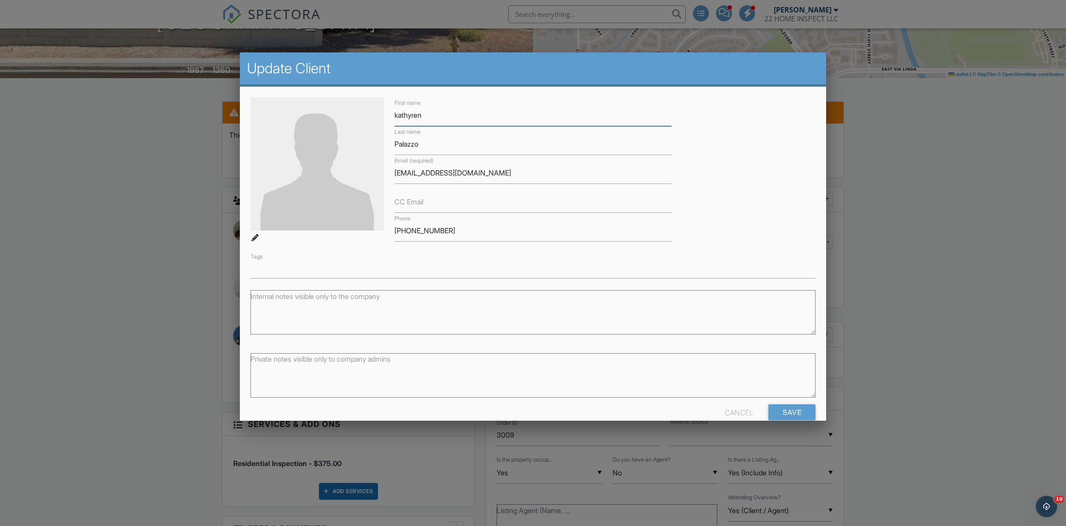
click at [396, 115] on input "kathyren" at bounding box center [532, 115] width 277 height 22
type input "[PERSON_NAME]"
click at [806, 407] on input "Save" at bounding box center [791, 412] width 47 height 16
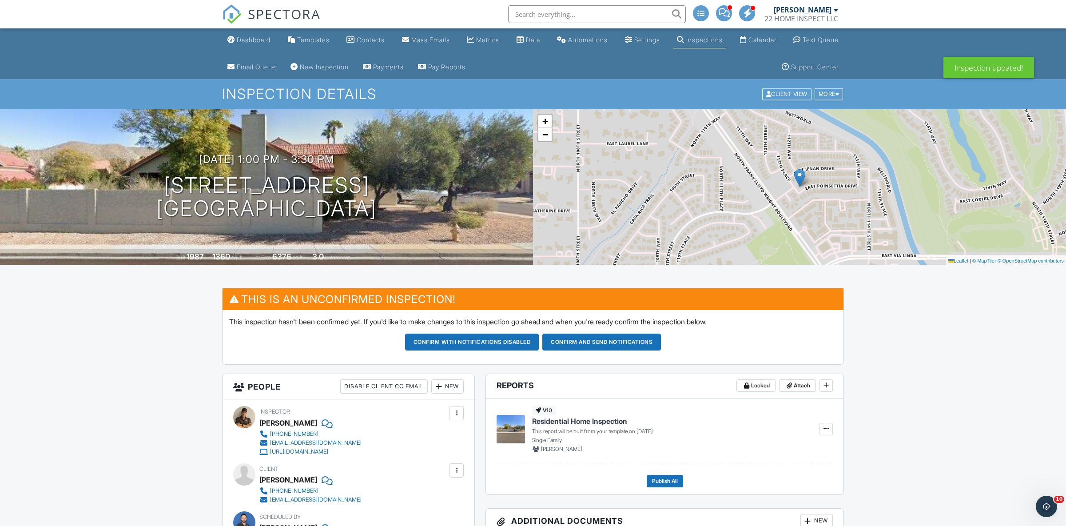
click at [459, 469] on div at bounding box center [456, 470] width 9 height 9
click at [444, 493] on li "Edit" at bounding box center [435, 497] width 45 height 22
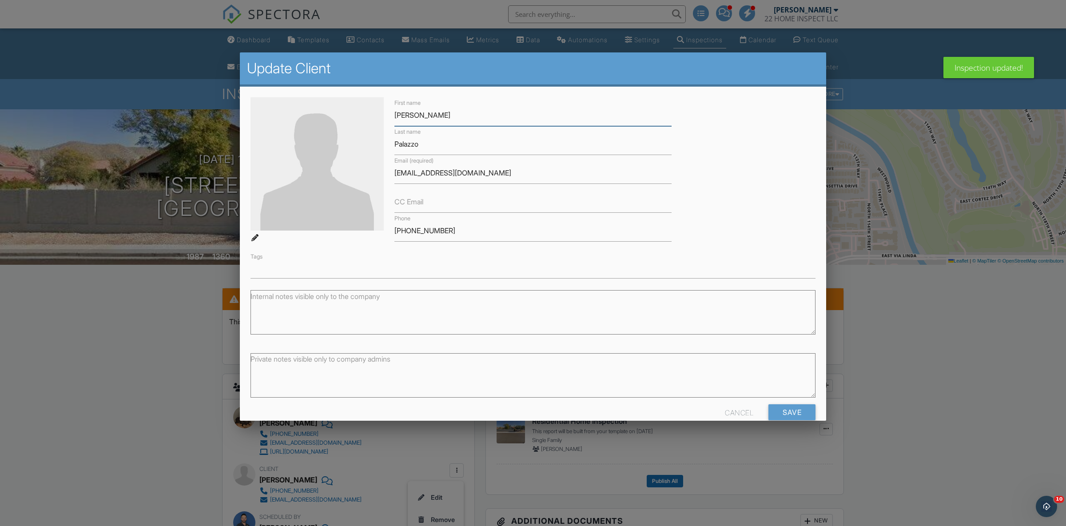
drag, startPoint x: 428, startPoint y: 111, endPoint x: 391, endPoint y: 107, distance: 37.1
click at [394, 107] on input "[PERSON_NAME]" at bounding box center [532, 115] width 277 height 22
paste input "[PERSON_NAME]"
type input "kathryn"
drag, startPoint x: 423, startPoint y: 175, endPoint x: 375, endPoint y: 181, distance: 48.3
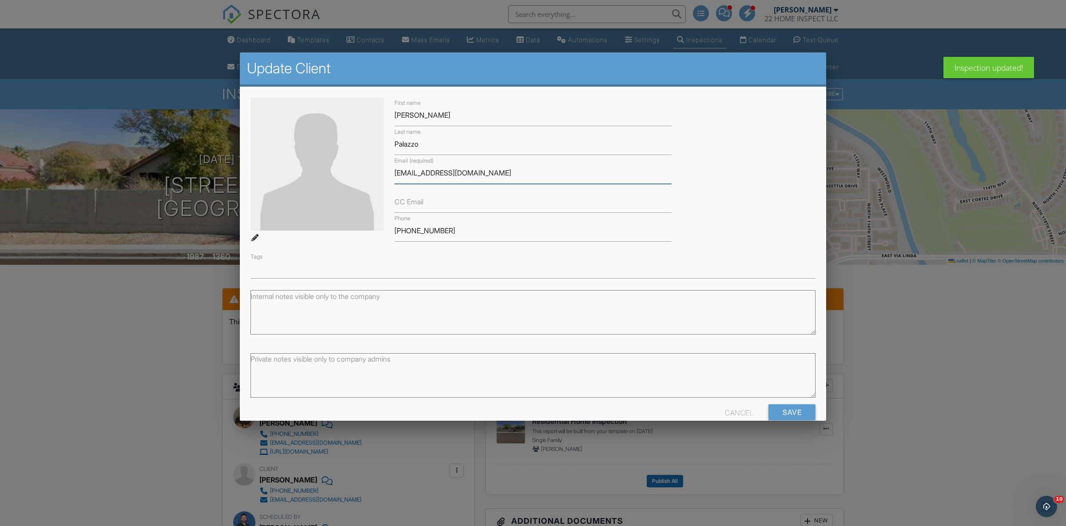
click at [394, 181] on input "kathyrenpalazzo1@gmail.com" at bounding box center [532, 173] width 277 height 22
paste input "ry"
type input "kathrynpalazzo1@gmail.com"
click at [398, 115] on input "kathryn" at bounding box center [532, 115] width 277 height 22
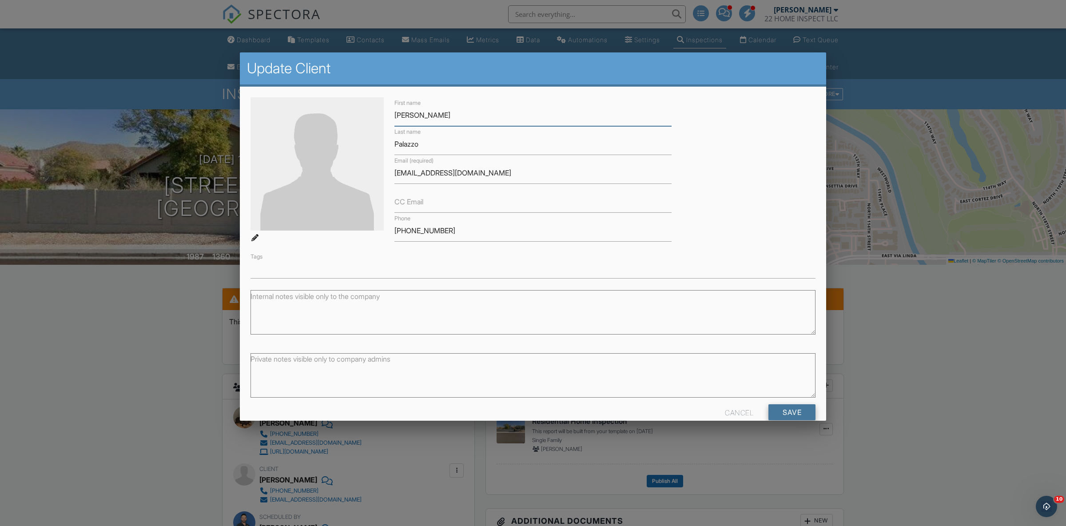
type input "Kathryn"
click at [801, 404] on input "Save" at bounding box center [791, 412] width 47 height 16
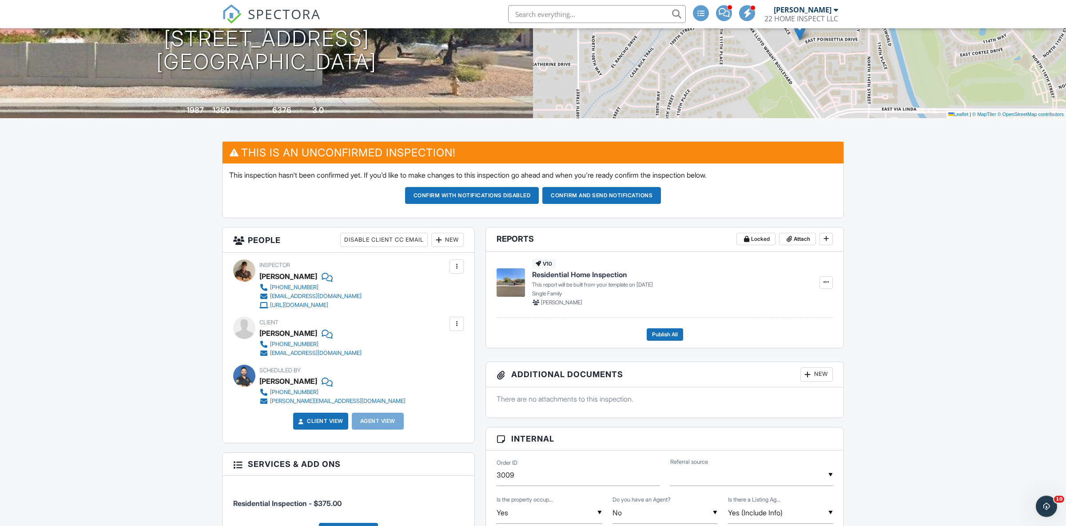
scroll to position [155, 0]
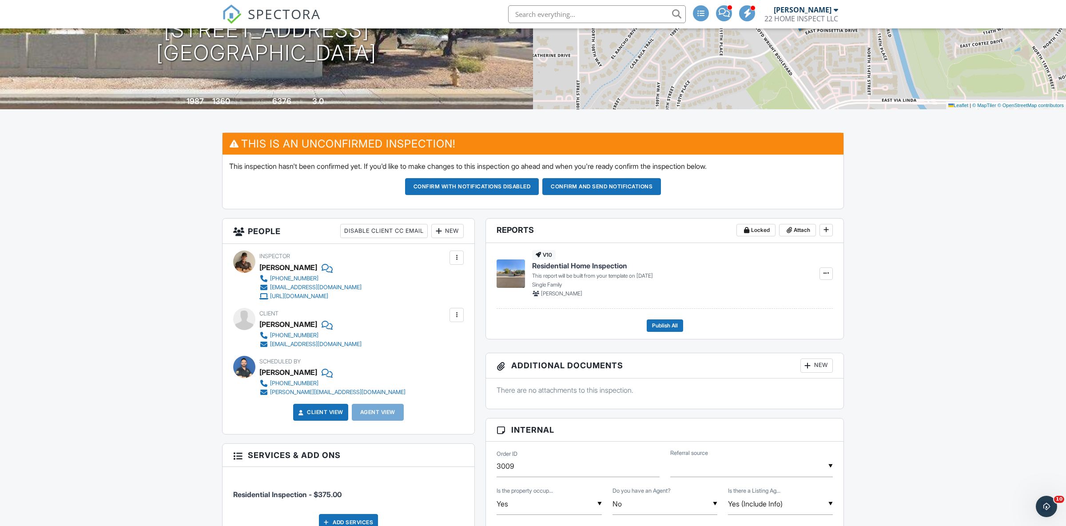
click at [453, 231] on div "New" at bounding box center [447, 231] width 32 height 14
click at [483, 331] on li "Listing Agent" at bounding box center [480, 325] width 88 height 22
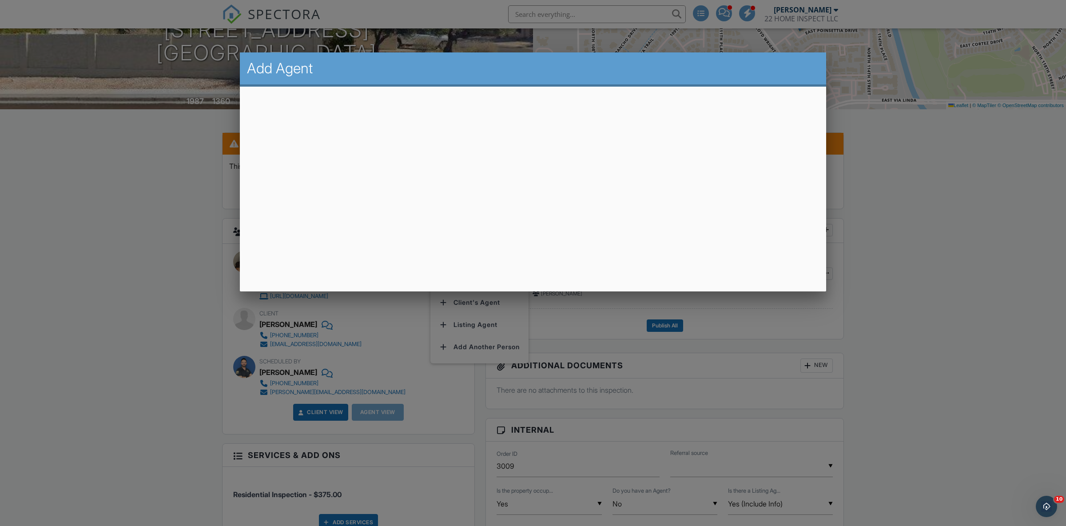
click at [184, 253] on div at bounding box center [533, 284] width 1066 height 657
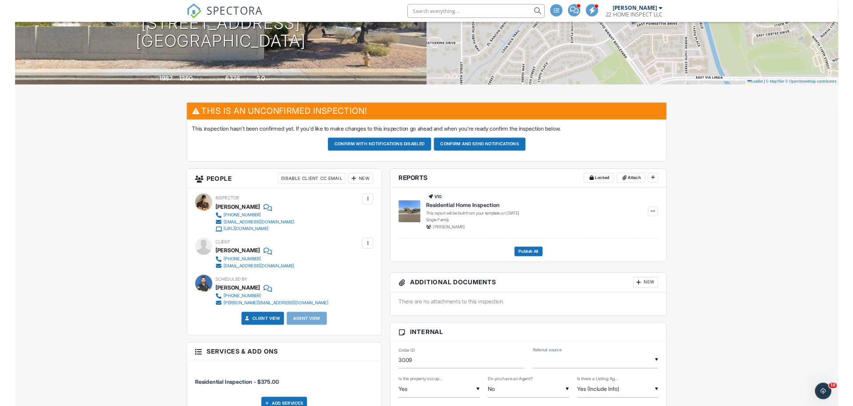
scroll to position [0, 0]
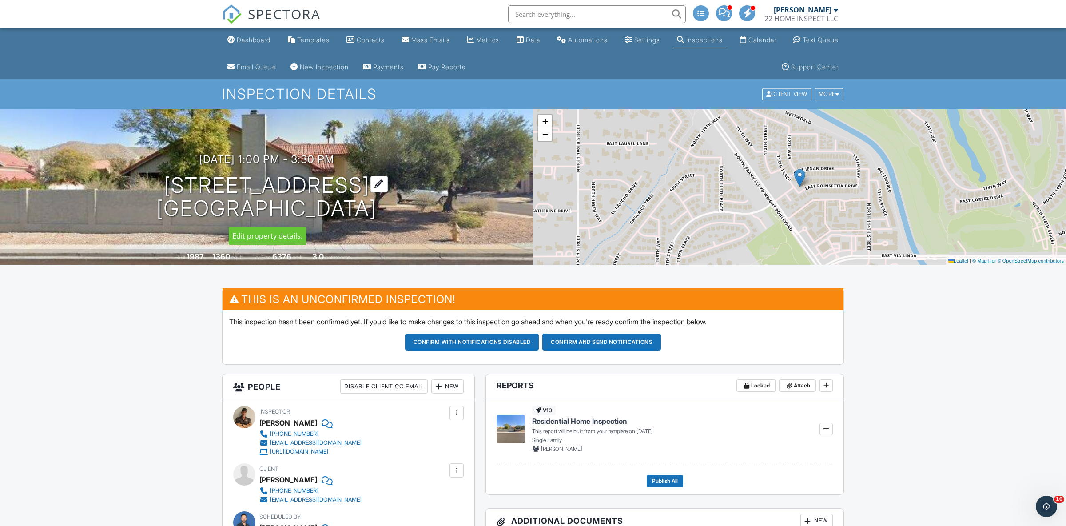
drag, startPoint x: 141, startPoint y: 183, endPoint x: 393, endPoint y: 188, distance: 251.4
click at [377, 188] on h1 "11246 E Poinsettia Dr Scottsdale, AZ 85259" at bounding box center [266, 197] width 220 height 47
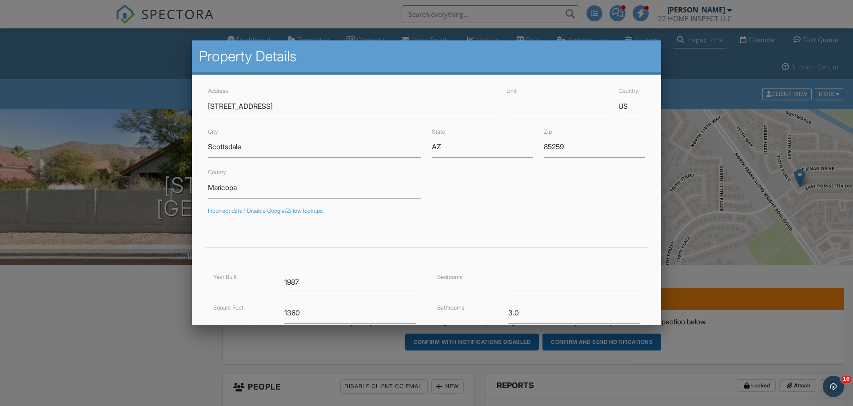
drag, startPoint x: 145, startPoint y: 283, endPoint x: 155, endPoint y: 274, distance: 13.2
click at [148, 275] on div at bounding box center [426, 210] width 853 height 508
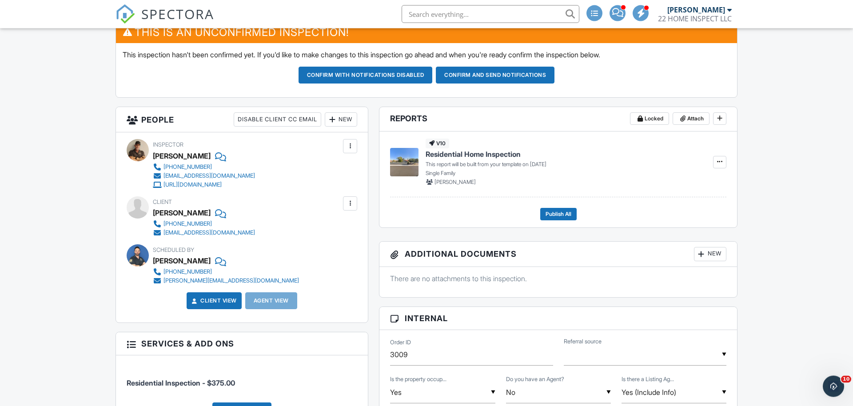
scroll to position [302, 0]
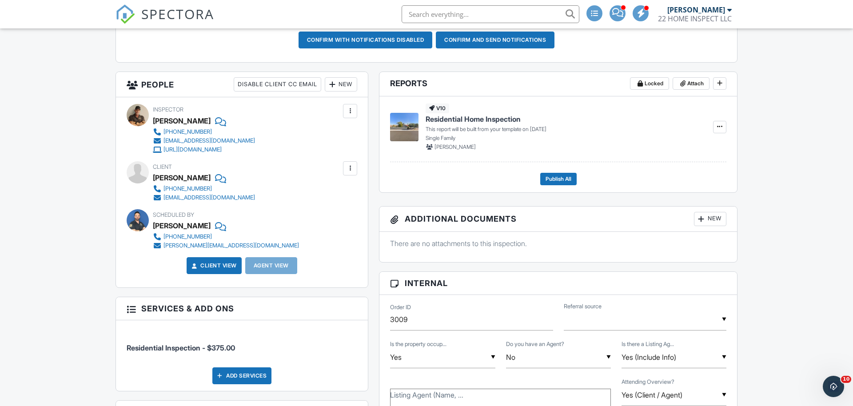
click at [337, 84] on div "New" at bounding box center [341, 84] width 32 height 14
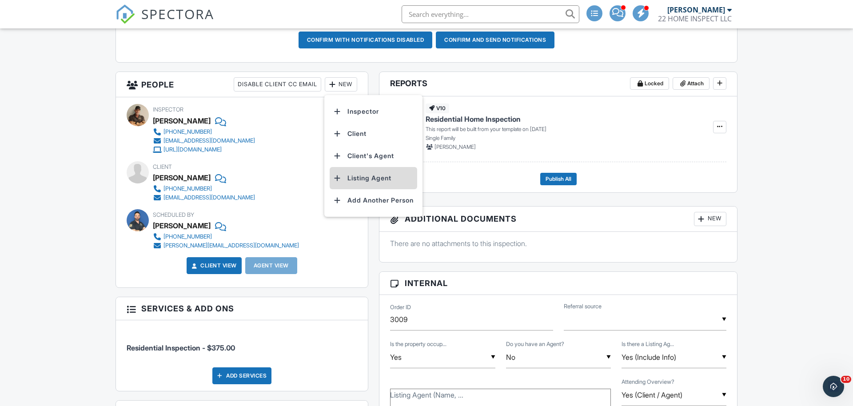
click at [361, 177] on li "Listing Agent" at bounding box center [374, 178] width 88 height 22
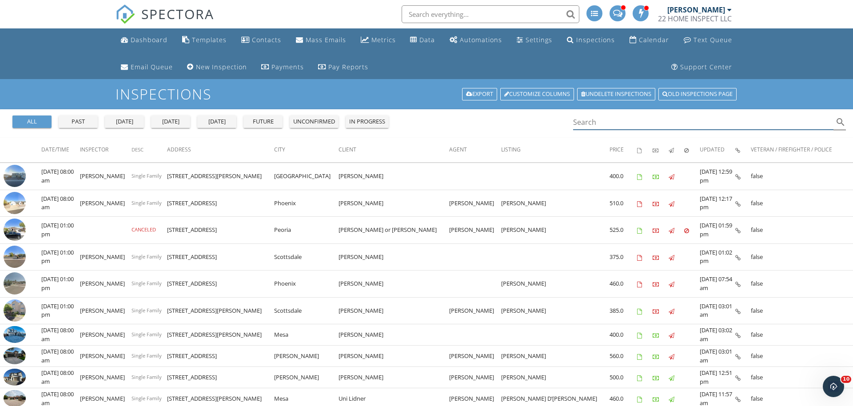
click at [651, 127] on input "Search" at bounding box center [703, 122] width 260 height 15
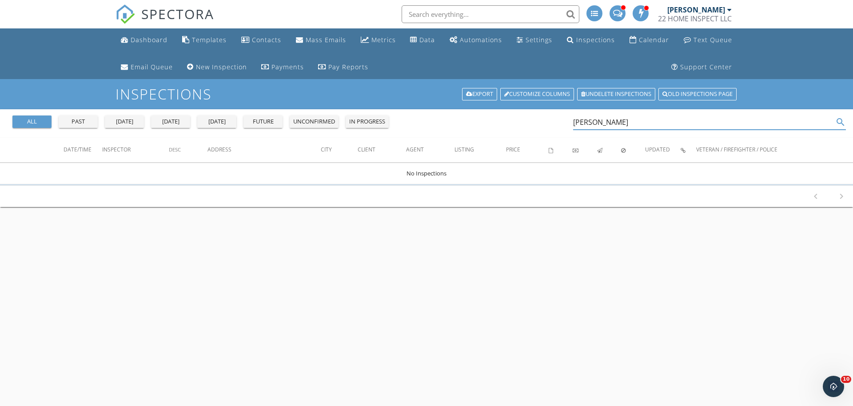
type input "[PERSON_NAME]"
click at [162, 43] on div "Dashboard" at bounding box center [149, 40] width 37 height 8
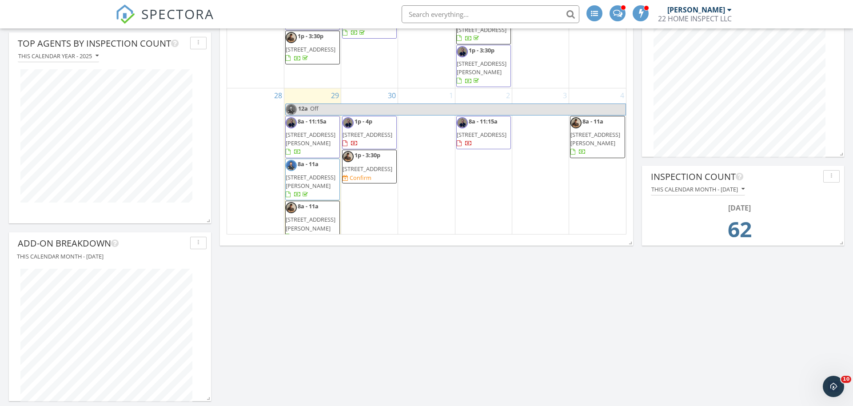
scroll to position [430, 0]
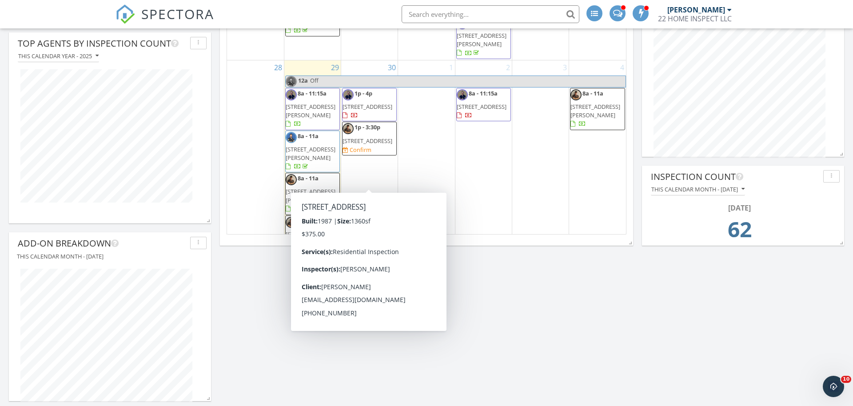
click at [374, 145] on span "[STREET_ADDRESS]" at bounding box center [367, 141] width 50 height 8
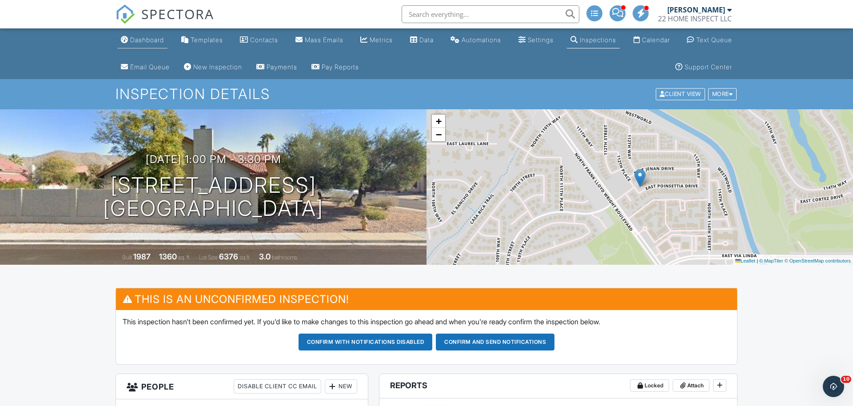
click at [147, 39] on div "Dashboard" at bounding box center [147, 40] width 34 height 8
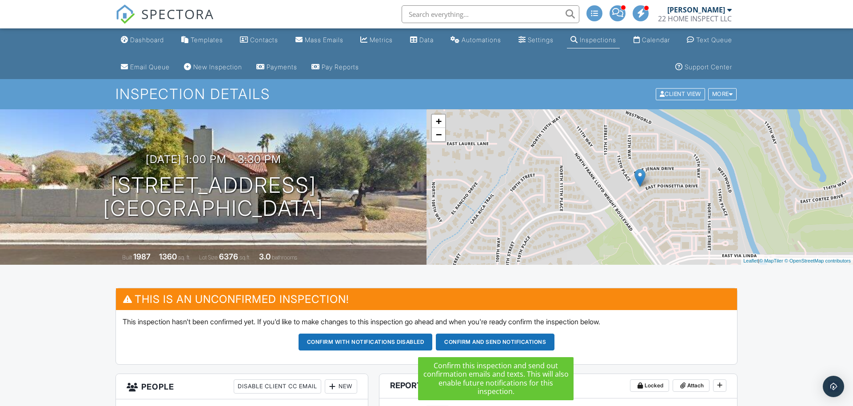
click at [513, 344] on button "Confirm and send notifications" at bounding box center [495, 342] width 119 height 17
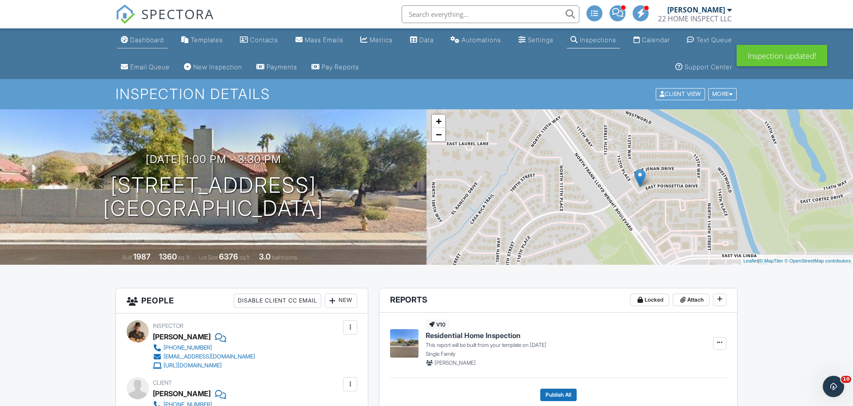
click at [141, 43] on div "Dashboard" at bounding box center [147, 40] width 34 height 8
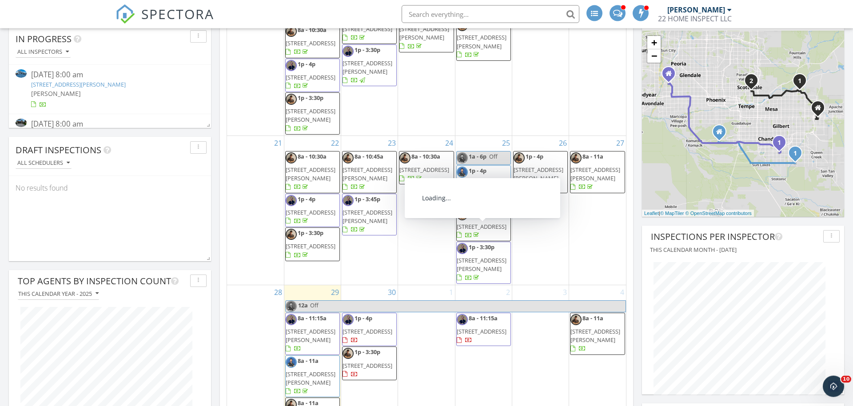
scroll to position [302, 0]
